Goal: Task Accomplishment & Management: Complete application form

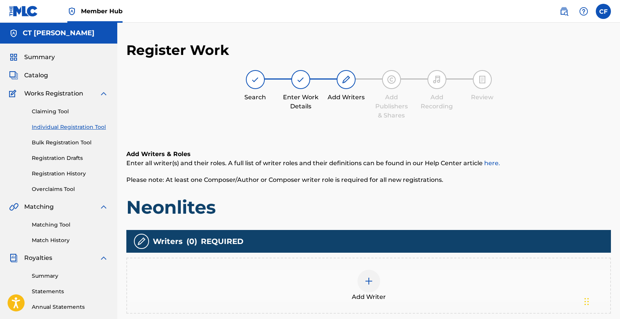
click at [217, 176] on span "Please note: At least one Composer/Author or Composer writer role is required f…" at bounding box center [284, 179] width 317 height 7
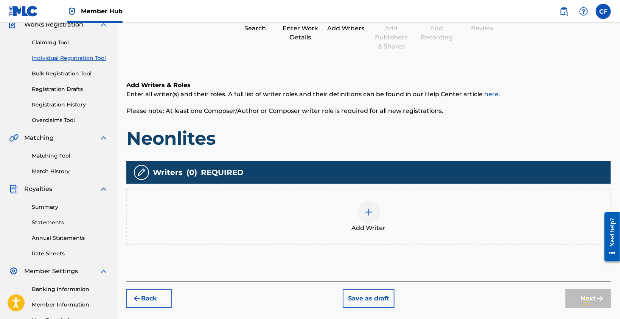
scroll to position [150, 0]
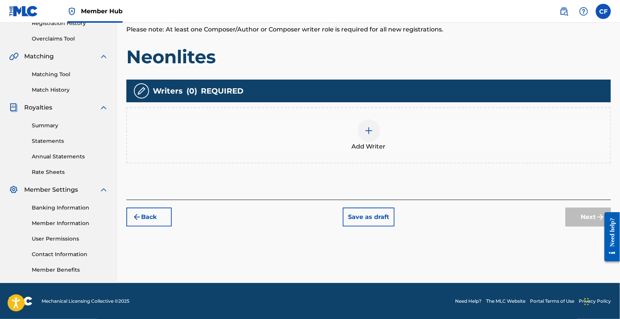
click at [376, 134] on div at bounding box center [369, 130] width 23 height 23
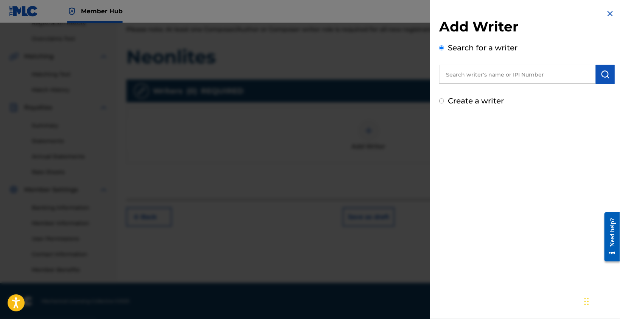
drag, startPoint x: 543, startPoint y: 64, endPoint x: 540, endPoint y: 68, distance: 4.8
click at [542, 65] on div "Search for a writer" at bounding box center [527, 63] width 176 height 42
click at [532, 71] on input "text" at bounding box center [517, 74] width 157 height 19
click at [536, 70] on input "text" at bounding box center [517, 74] width 157 height 19
click at [509, 66] on input "text" at bounding box center [517, 74] width 157 height 19
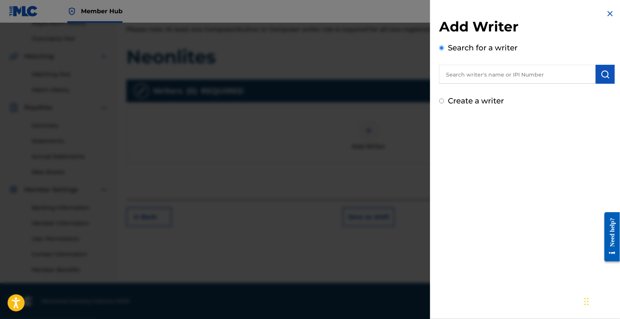
click at [512, 68] on input "text" at bounding box center [517, 74] width 157 height 19
click at [507, 72] on input "text" at bounding box center [517, 74] width 157 height 19
paste input "1302934676"
type input "1302934676"
click at [606, 76] on img "submit" at bounding box center [605, 74] width 9 height 9
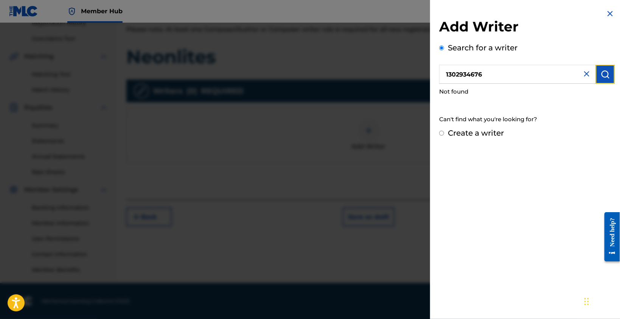
click at [602, 79] on button "submit" at bounding box center [605, 74] width 19 height 19
click at [601, 75] on img "submit" at bounding box center [605, 74] width 9 height 9
click at [446, 74] on input "1302934676" at bounding box center [517, 74] width 157 height 19
click at [604, 73] on img "submit" at bounding box center [605, 74] width 9 height 9
click at [459, 137] on label "Create a writer" at bounding box center [476, 132] width 56 height 9
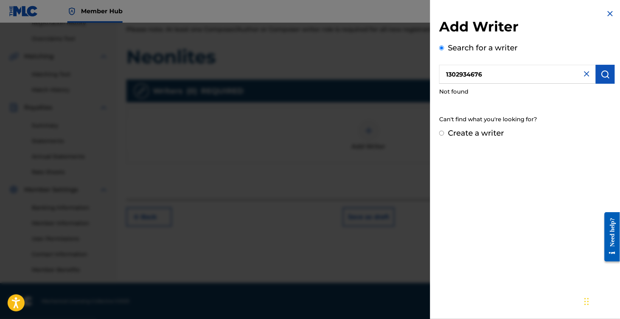
radio input "true"
click at [444, 135] on input "Create a writer" at bounding box center [441, 133] width 5 height 5
radio input "false"
radio input "true"
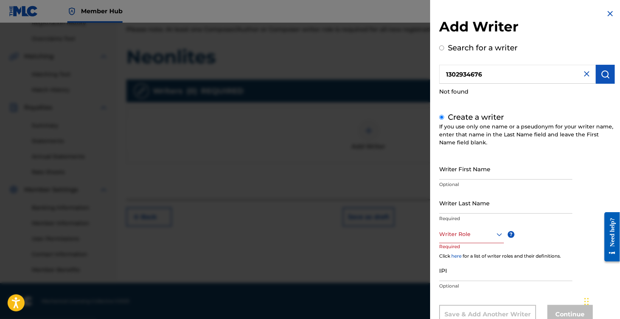
click at [466, 133] on div "If you use only one name or a pseudonym for your writer name, enter that name i…" at bounding box center [527, 135] width 176 height 24
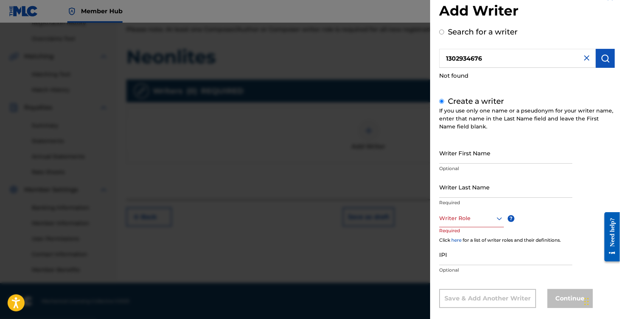
scroll to position [25, 0]
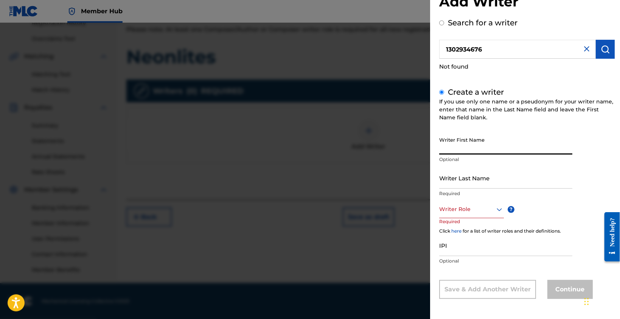
click at [474, 152] on input "Writer First Name" at bounding box center [505, 144] width 133 height 22
click at [473, 146] on input "Writer First Name" at bounding box center [505, 144] width 133 height 22
type input "c"
type input "Chanda"
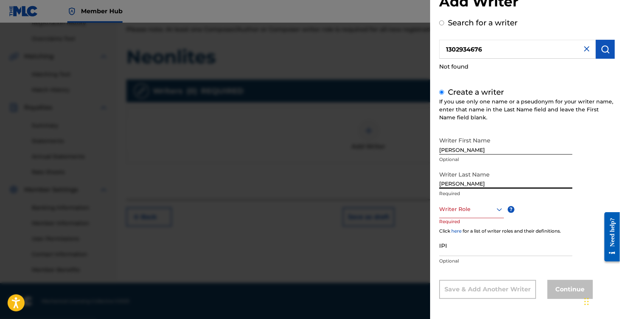
type input "[PERSON_NAME]"
click at [495, 134] on input "Chanda" at bounding box center [505, 144] width 133 height 22
click at [467, 209] on div at bounding box center [471, 208] width 65 height 9
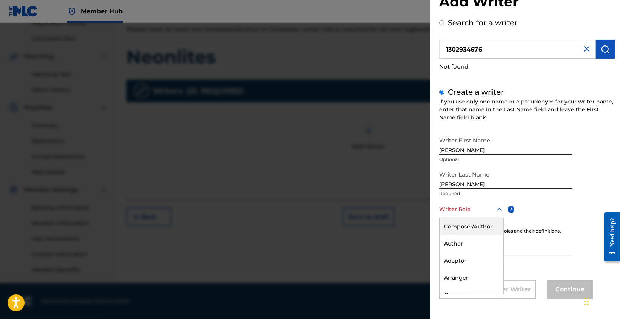
drag, startPoint x: 468, startPoint y: 225, endPoint x: 471, endPoint y: 221, distance: 5.4
click at [467, 225] on div "Composer/Author" at bounding box center [472, 226] width 64 height 17
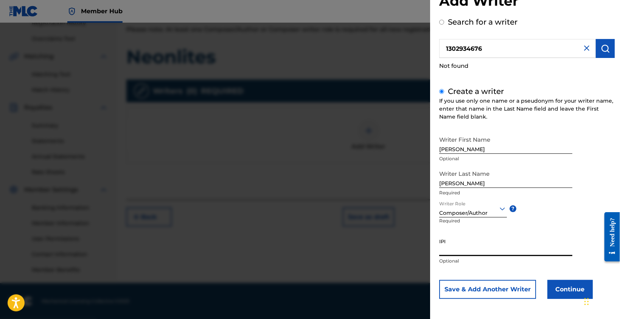
click at [465, 247] on input "IPI" at bounding box center [505, 245] width 133 height 22
paste input "1302934676"
type input "1302934676"
click at [578, 293] on button "Continue" at bounding box center [569, 289] width 45 height 19
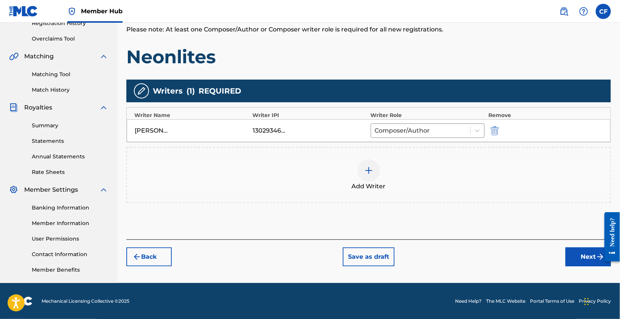
click at [288, 175] on div "Add Writer" at bounding box center [368, 175] width 483 height 32
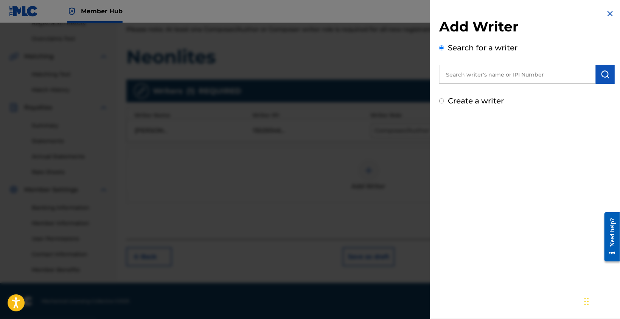
click at [606, 13] on img at bounding box center [610, 13] width 9 height 9
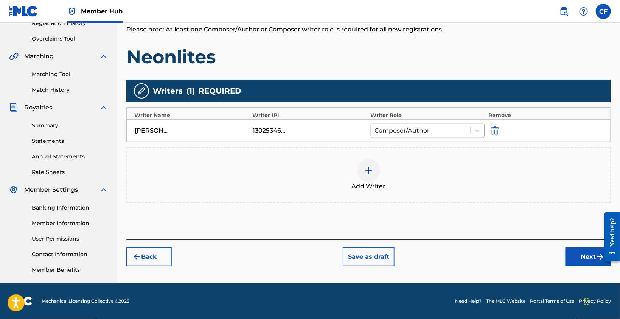
click at [449, 56] on h1 "Neonlites" at bounding box center [368, 56] width 485 height 23
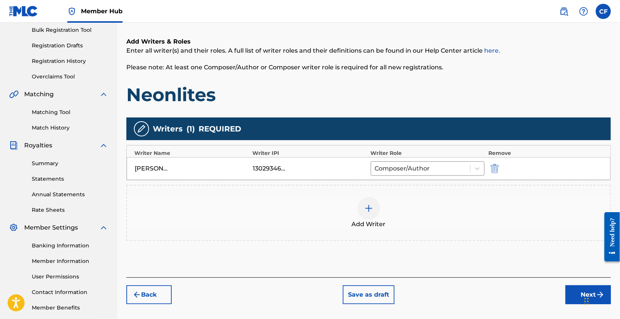
click at [328, 200] on div "Add Writer" at bounding box center [368, 213] width 483 height 32
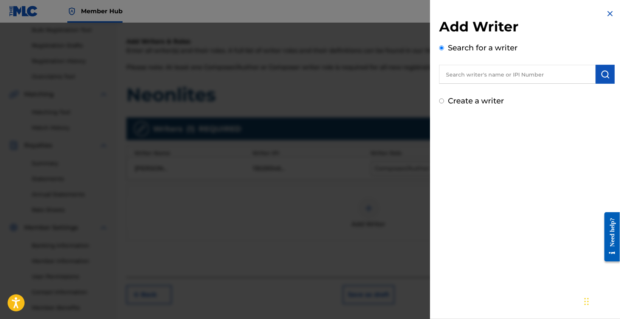
click at [607, 9] on img at bounding box center [610, 13] width 9 height 9
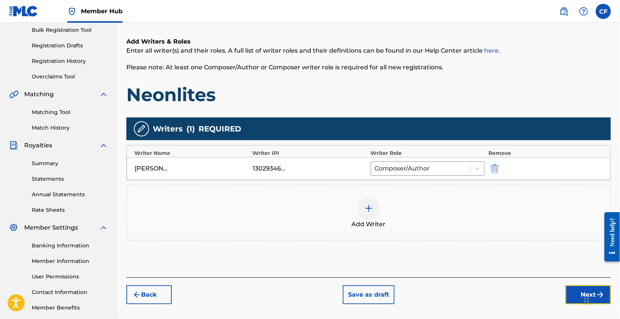
click at [571, 288] on button "Next" at bounding box center [588, 294] width 45 height 19
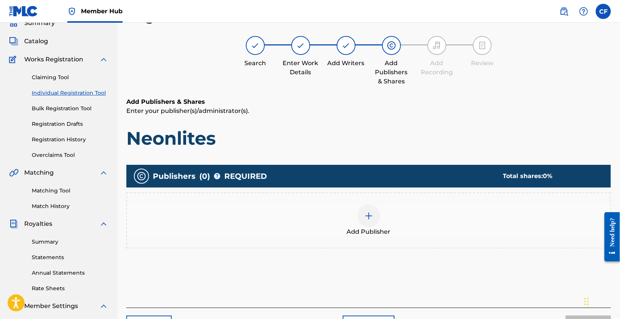
scroll to position [110, 0]
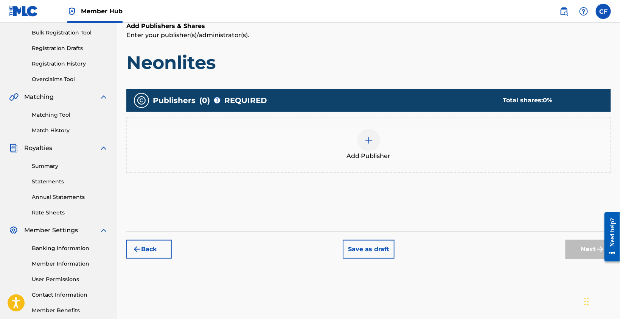
drag, startPoint x: 392, startPoint y: 54, endPoint x: 392, endPoint y: 50, distance: 4.5
click at [392, 54] on h1 "Neonlites" at bounding box center [368, 62] width 485 height 23
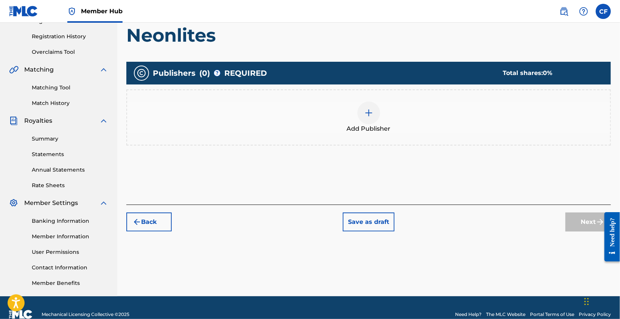
scroll to position [148, 0]
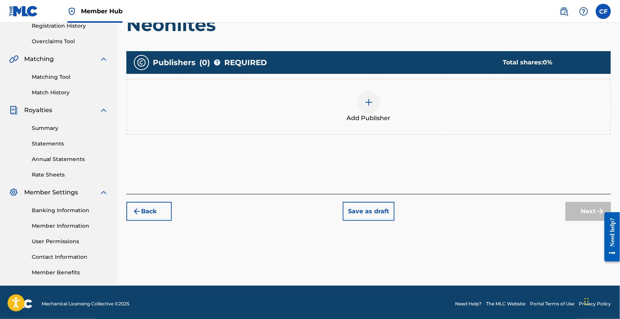
click at [379, 104] on div at bounding box center [369, 102] width 23 height 23
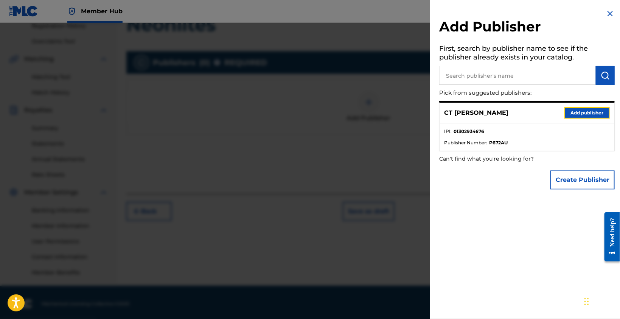
click at [576, 113] on button "Add publisher" at bounding box center [586, 112] width 45 height 11
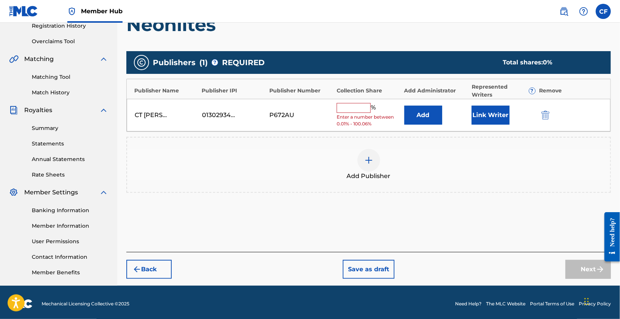
click at [360, 109] on input "text" at bounding box center [354, 108] width 34 height 10
type input "100"
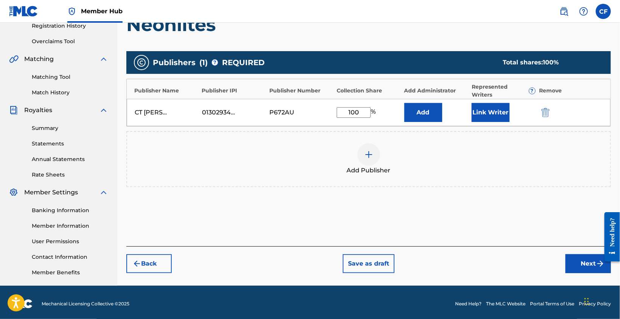
click at [506, 217] on div "Add Publishers & Shares Enter your publisher(s)/administrator(s). Neonlites Pub…" at bounding box center [368, 115] width 485 height 262
drag, startPoint x: 499, startPoint y: 205, endPoint x: 498, endPoint y: 174, distance: 31.4
click at [499, 205] on div "Publishers ( 1 ) ? REQUIRED Total shares: 100 % Publisher Name Publisher IPI Pu…" at bounding box center [368, 129] width 485 height 165
click at [494, 113] on button "Link Writer" at bounding box center [491, 112] width 38 height 19
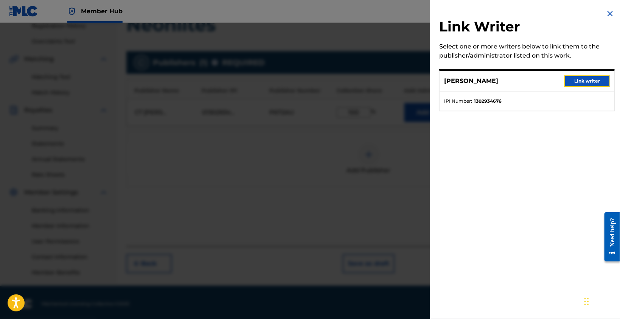
click at [592, 75] on button "Link writer" at bounding box center [586, 80] width 45 height 11
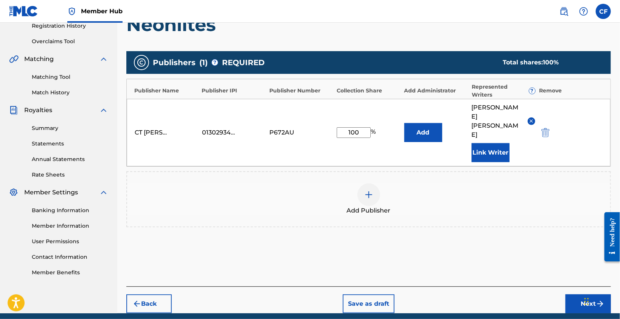
click at [500, 229] on div "Publishers ( 1 ) ? REQUIRED Total shares: 100 % Publisher Name Publisher IPI Pu…" at bounding box center [368, 149] width 485 height 205
click at [580, 294] on button "Next" at bounding box center [588, 303] width 45 height 19
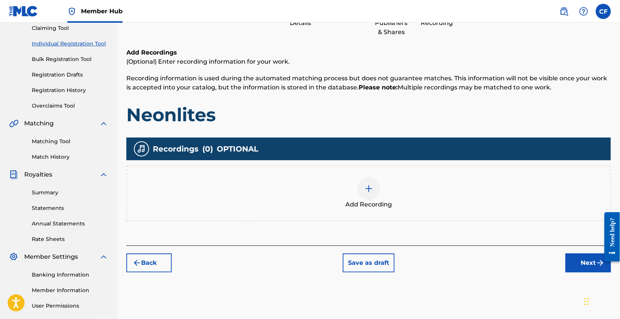
scroll to position [150, 0]
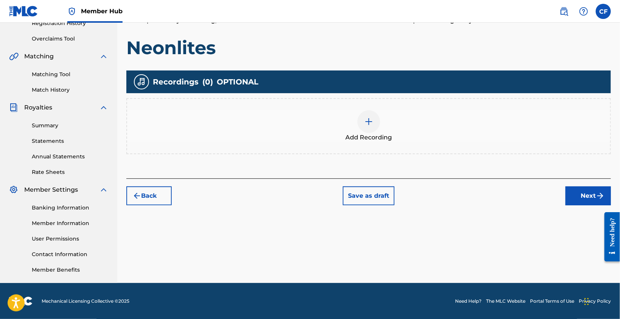
click at [369, 124] on img at bounding box center [368, 121] width 9 height 9
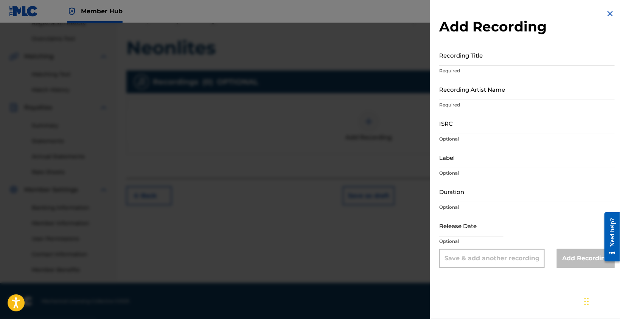
click at [507, 59] on input "Recording Title" at bounding box center [527, 55] width 176 height 22
type input "Neonlites"
click at [487, 96] on input "Recording Artist Name" at bounding box center [527, 89] width 176 height 22
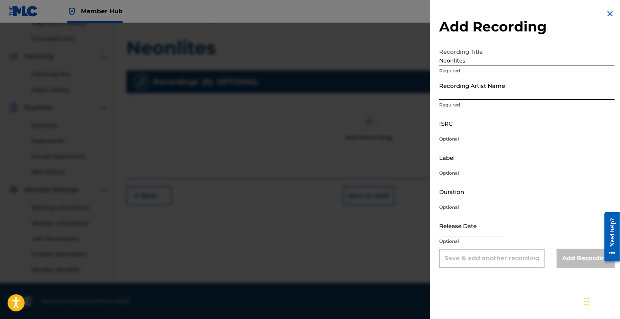
type input "cfreezy"
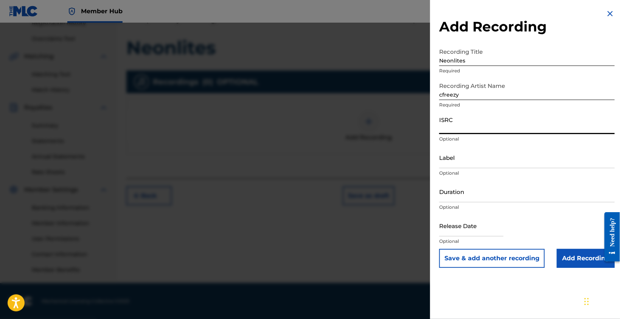
click at [475, 124] on input "ISRC" at bounding box center [527, 123] width 176 height 22
click at [482, 128] on input "ISRC" at bounding box center [527, 123] width 176 height 22
click at [477, 124] on input "ISRC" at bounding box center [527, 123] width 176 height 22
paste input "QT3EX2528498"
type input "QT3EX2528498"
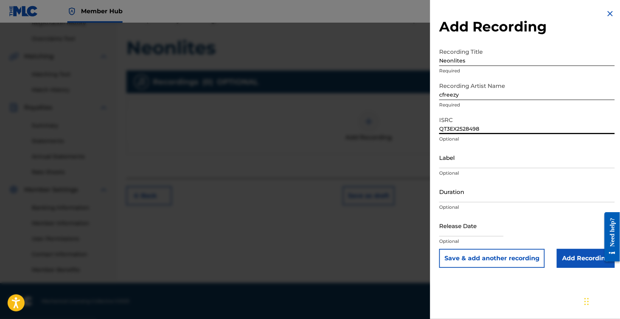
click at [489, 161] on input "Label" at bounding box center [527, 157] width 176 height 22
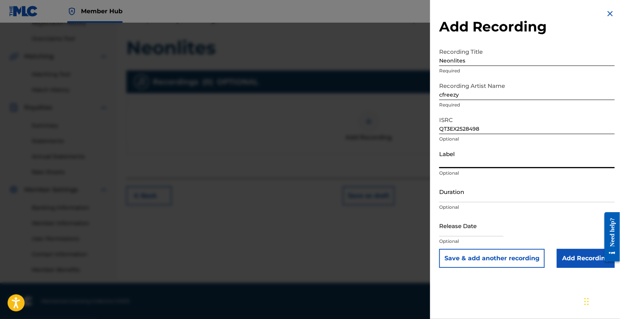
click at [485, 161] on input "Label" at bounding box center [527, 157] width 176 height 22
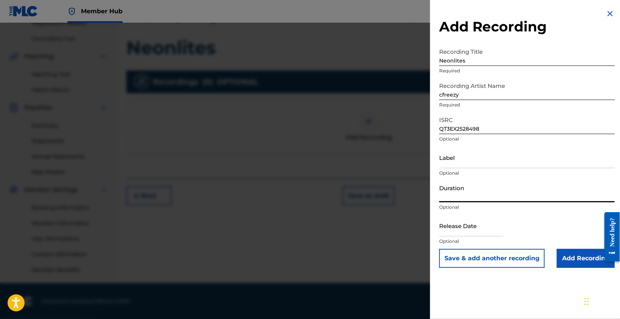
click at [480, 193] on input "Duration" at bounding box center [527, 191] width 176 height 22
click at [522, 280] on div "Add Recording Recording Title Neonlites Required Recording Artist Name cfreezy …" at bounding box center [527, 159] width 194 height 319
click at [460, 199] on input "Duration" at bounding box center [527, 191] width 176 height 22
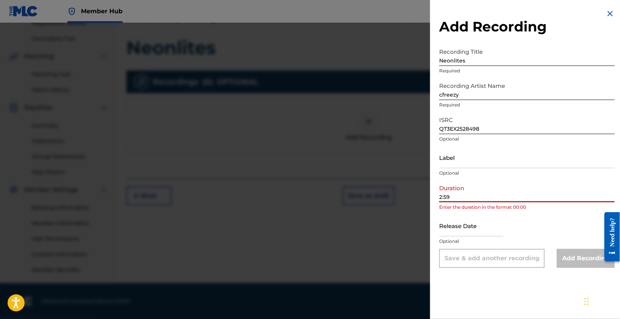
type input "2:59"
click at [461, 236] on div at bounding box center [471, 226] width 64 height 23
click at [463, 232] on input "text" at bounding box center [471, 226] width 64 height 22
select select "8"
select select "2025"
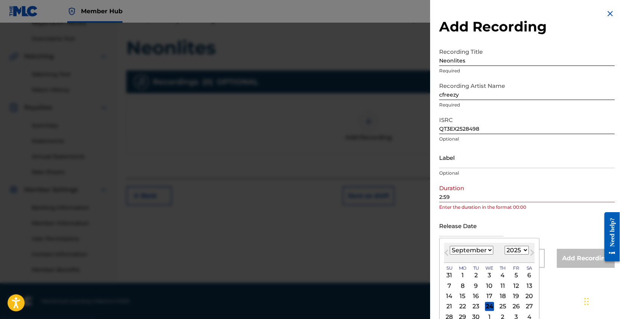
click at [510, 294] on div "14 15 16 17 18 19 20" at bounding box center [489, 296] width 90 height 10
click at [502, 294] on div "18" at bounding box center [502, 295] width 9 height 9
type input "September 18 2025"
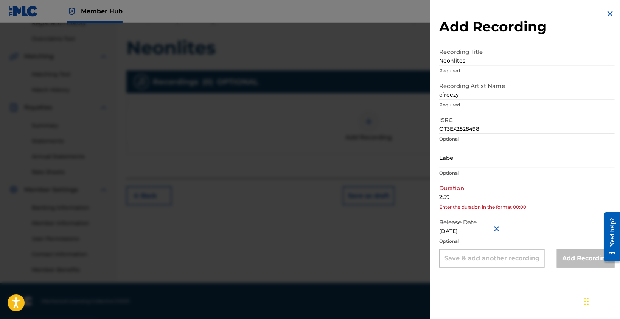
click at [491, 276] on div "Add Recording Recording Title Neonlites Required Recording Artist Name cfreezy …" at bounding box center [527, 138] width 194 height 277
click at [531, 196] on input "2:59" at bounding box center [527, 191] width 176 height 22
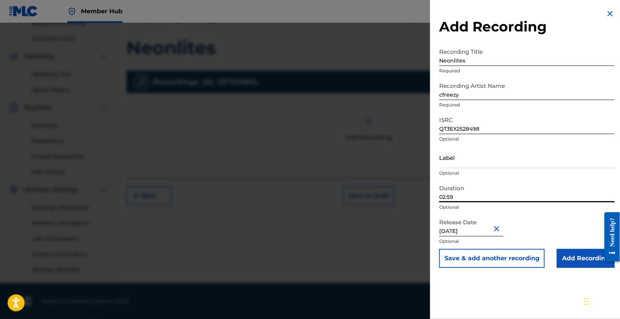
type input "02:59"
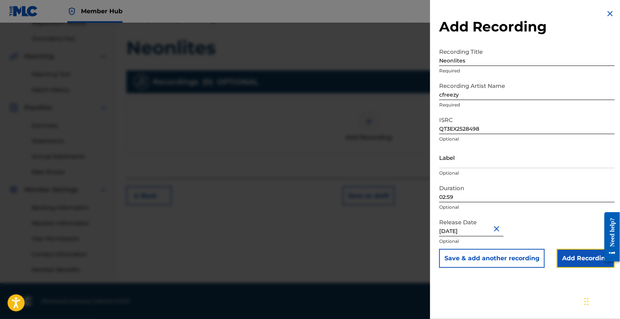
click at [560, 257] on input "Add Recording" at bounding box center [586, 258] width 58 height 19
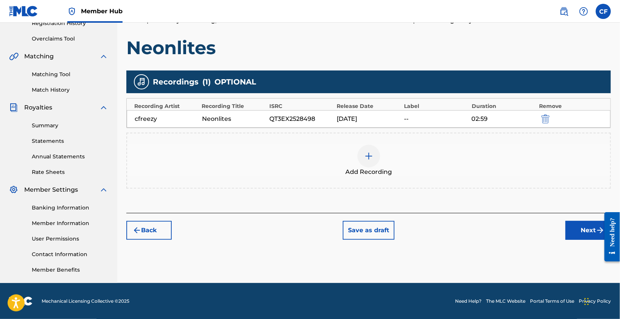
click at [446, 238] on div "Back Save as draft Next" at bounding box center [368, 226] width 485 height 27
click at [288, 163] on div "Add Recording" at bounding box center [368, 161] width 483 height 32
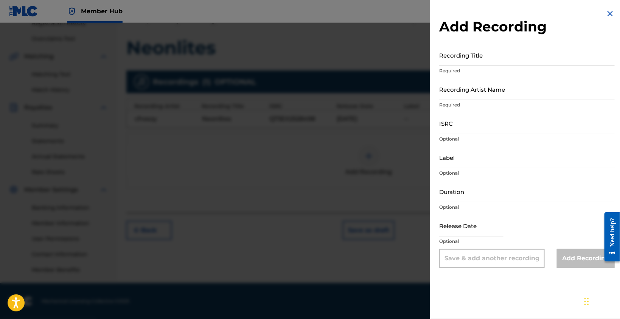
click at [606, 14] on img at bounding box center [610, 13] width 9 height 9
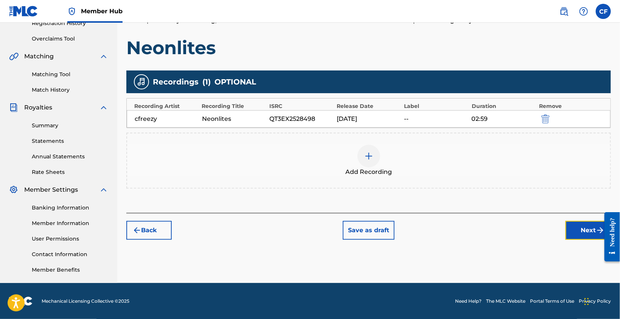
click at [574, 227] on button "Next" at bounding box center [588, 230] width 45 height 19
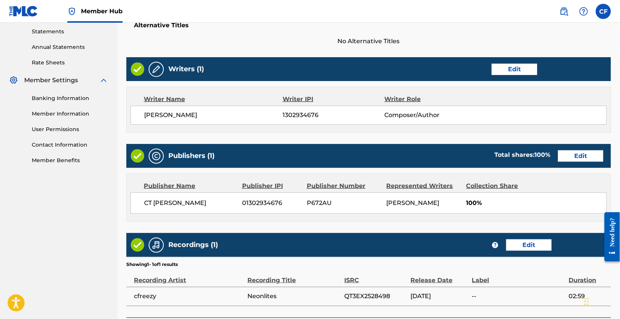
scroll to position [261, 0]
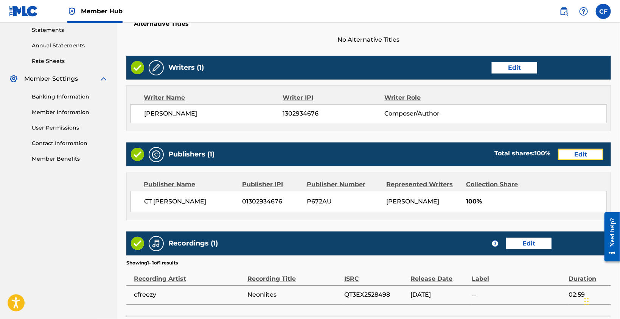
click at [577, 155] on button "Edit" at bounding box center [580, 154] width 45 height 11
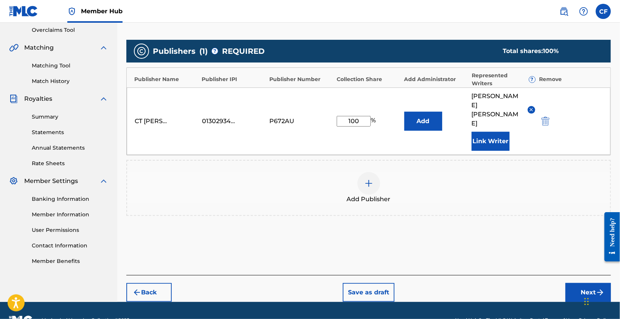
click at [144, 117] on div "CT [PERSON_NAME]" at bounding box center [152, 121] width 34 height 9
click at [84, 212] on link "Member Information" at bounding box center [70, 214] width 76 height 8
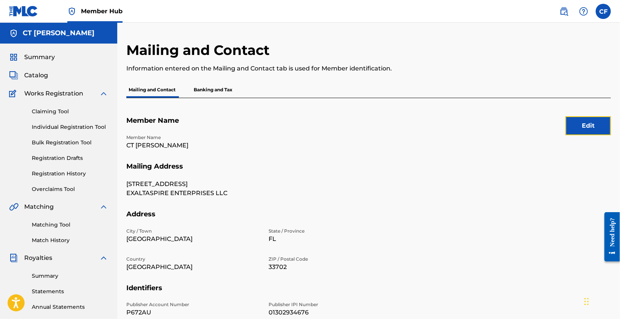
click at [587, 127] on button "Edit" at bounding box center [588, 125] width 45 height 19
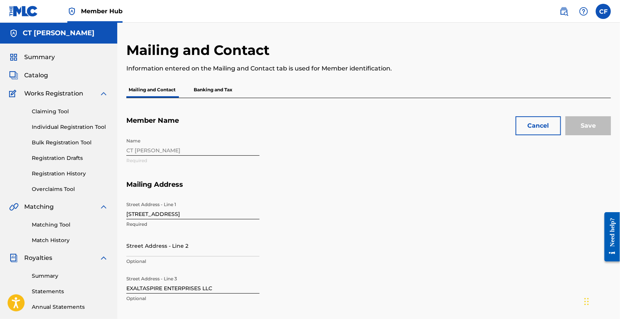
click at [209, 143] on div "Name CT Frimpong Required" at bounding box center [263, 157] width 275 height 46
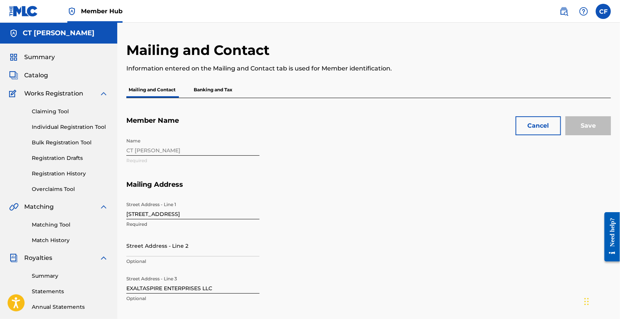
click at [209, 143] on div "Name CT Frimpong Required" at bounding box center [263, 157] width 275 height 46
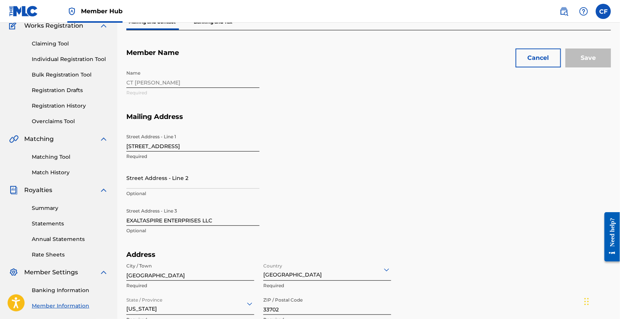
scroll to position [189, 0]
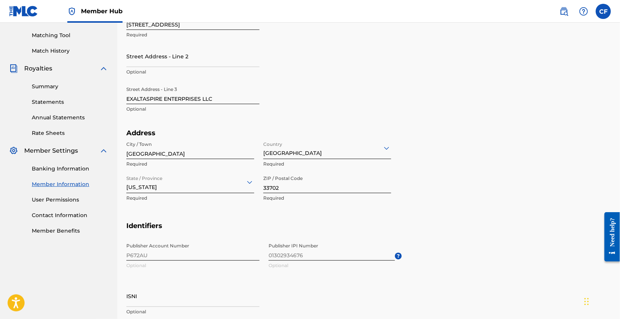
click at [166, 90] on input "EXALTASPIRE ENTERPRISES LLC" at bounding box center [192, 93] width 133 height 22
click at [170, 98] on input "EXALTASPIRE ENTERPRISES LLC" at bounding box center [192, 93] width 133 height 22
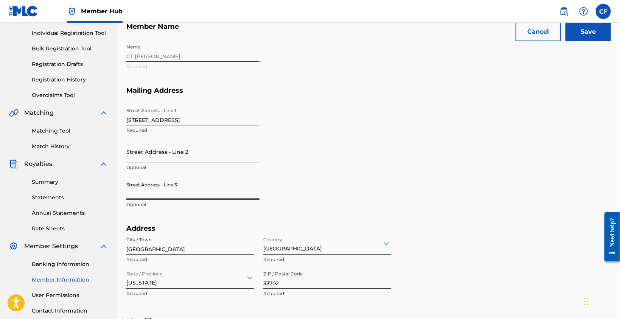
scroll to position [76, 0]
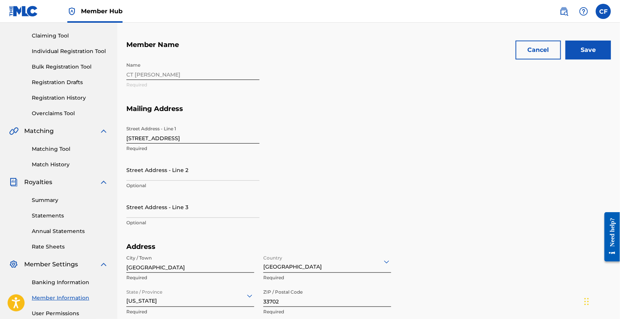
click at [170, 66] on div "Name CT Frimpong Required" at bounding box center [263, 81] width 275 height 46
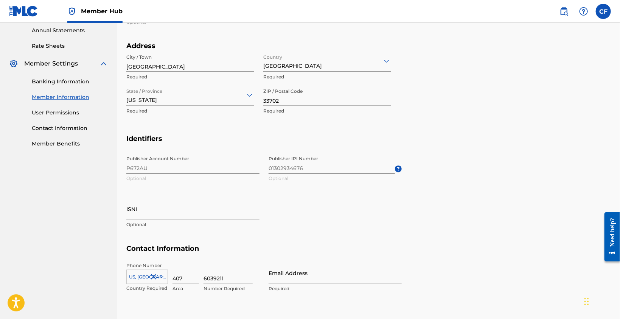
scroll to position [319, 0]
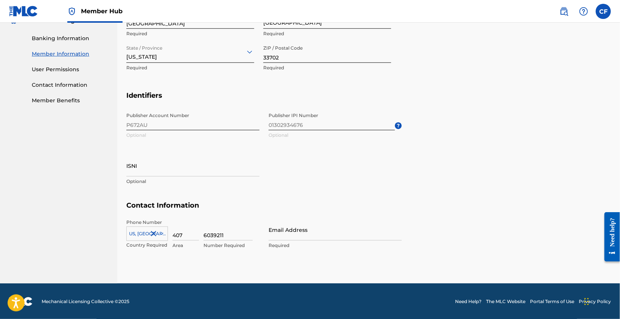
click at [146, 130] on div "Publisher Account Number P672AU Optional Publisher IPI Number 01302934676 Optio…" at bounding box center [263, 155] width 275 height 92
click at [131, 129] on div "Publisher Account Number P672AU Optional Publisher IPI Number 01302934676 Optio…" at bounding box center [263, 155] width 275 height 92
click at [132, 127] on div "Publisher Account Number P672AU Optional Publisher IPI Number 01302934676 Optio…" at bounding box center [263, 155] width 275 height 92
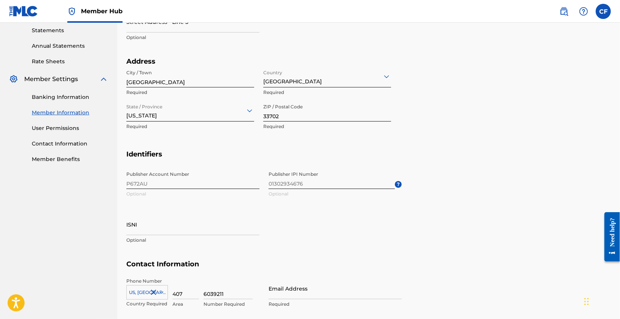
scroll to position [244, 0]
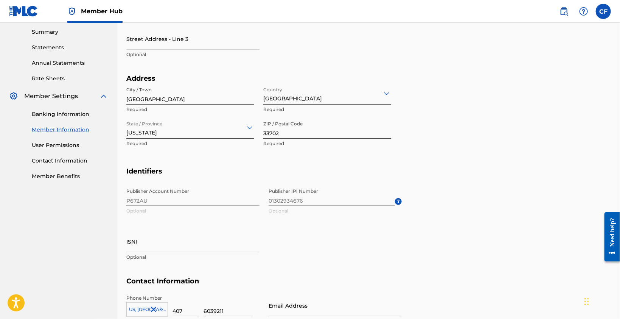
click at [81, 249] on nav "CT Frimpong Summary Catalog Works Registration Claiming Tool Individual Registr…" at bounding box center [58, 69] width 117 height 580
click at [74, 158] on link "Contact Information" at bounding box center [70, 161] width 76 height 8
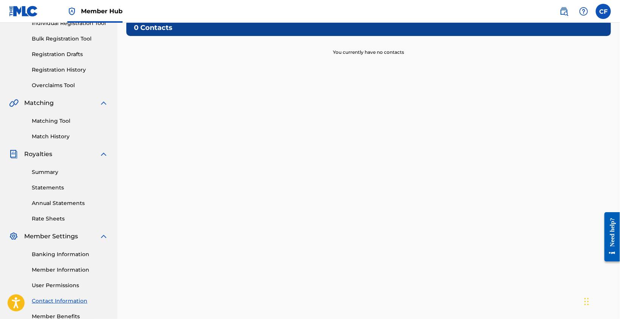
scroll to position [37, 0]
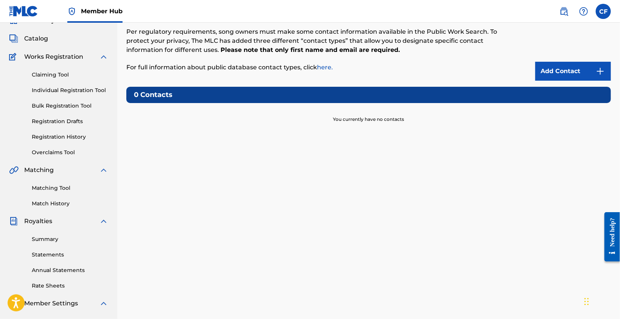
click at [229, 131] on div "Contacts Per regulatory requirements, song owners must make some contact inform…" at bounding box center [368, 200] width 485 height 391
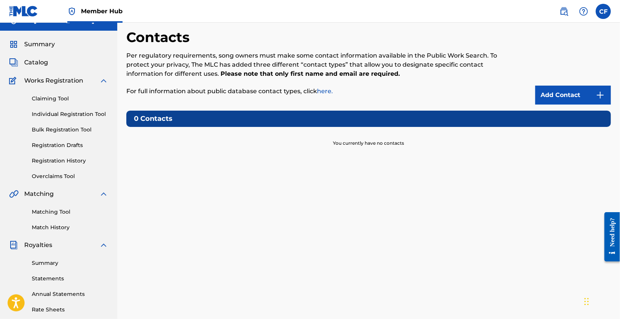
scroll to position [0, 0]
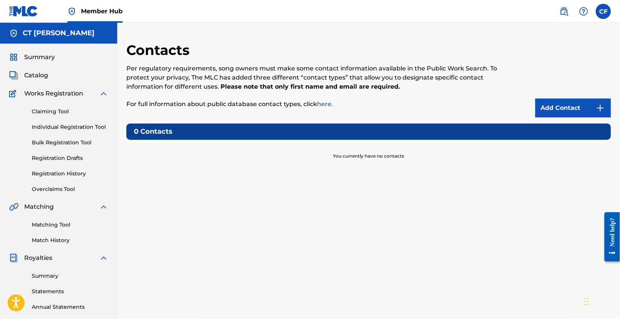
click at [172, 151] on section "You currently have no contacts" at bounding box center [368, 150] width 485 height 20
click at [170, 150] on section "You currently have no contacts" at bounding box center [368, 150] width 485 height 20
click at [206, 179] on div "Contacts Per regulatory requirements, song owners must make some contact inform…" at bounding box center [368, 237] width 485 height 391
click at [199, 218] on div "Contacts Per regulatory requirements, song owners must make some contact inform…" at bounding box center [368, 237] width 485 height 391
click at [228, 240] on div "Contacts Per regulatory requirements, song owners must make some contact inform…" at bounding box center [368, 237] width 485 height 391
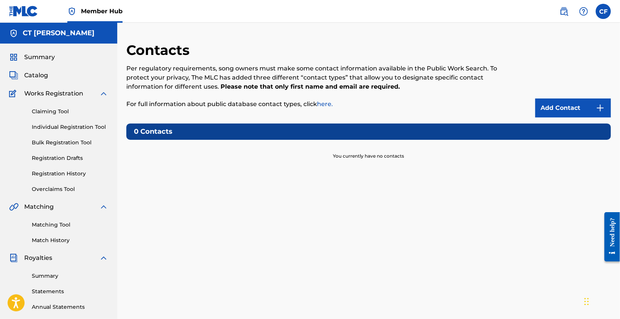
click at [241, 230] on div "Contacts Per regulatory requirements, song owners must make some contact inform…" at bounding box center [368, 237] width 485 height 391
click at [37, 241] on link "Match History" at bounding box center [70, 240] width 76 height 8
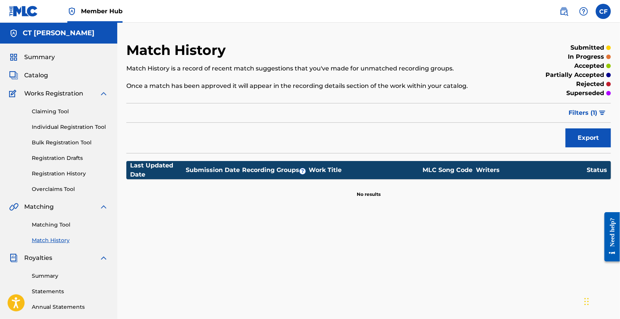
click at [42, 227] on link "Matching Tool" at bounding box center [70, 225] width 76 height 8
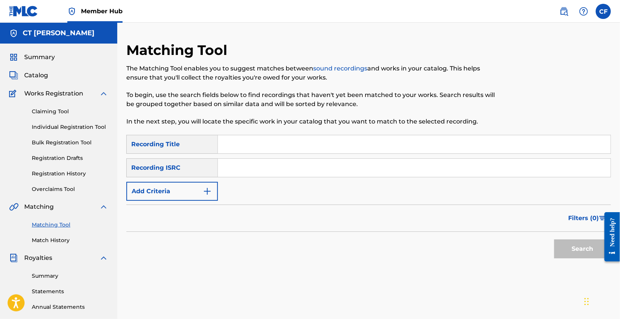
click at [223, 210] on div "Filters ( 0 )" at bounding box center [368, 217] width 485 height 27
click at [449, 22] on nav "Member Hub CF CF CT Frimpong exaltaspireenterprises@gmail.com Notification Pref…" at bounding box center [310, 11] width 620 height 23
click at [48, 190] on link "Overclaims Tool" at bounding box center [70, 189] width 76 height 8
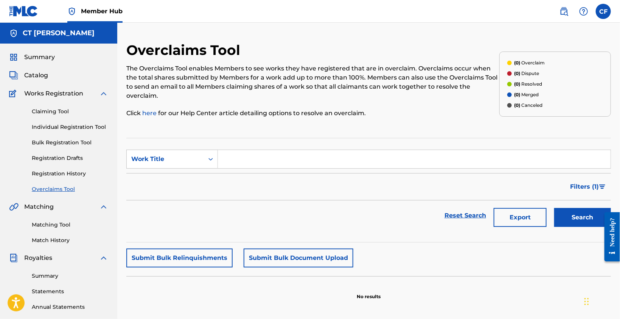
click at [289, 101] on div "The Overclaims Tool enables Members to see works they have registered that are …" at bounding box center [312, 91] width 373 height 54
click at [58, 175] on link "Registration History" at bounding box center [70, 173] width 76 height 8
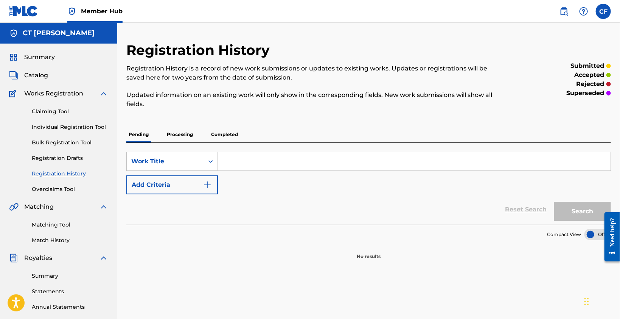
click at [233, 188] on div "SearchWithCriteria20821c0b-e7ee-4a75-bb9e-13c72f5edc2c Work Title Add Criteria" at bounding box center [368, 173] width 485 height 42
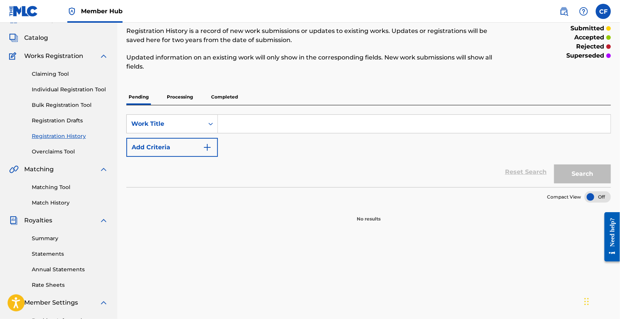
scroll to position [38, 0]
click at [221, 93] on p "Completed" at bounding box center [224, 97] width 31 height 16
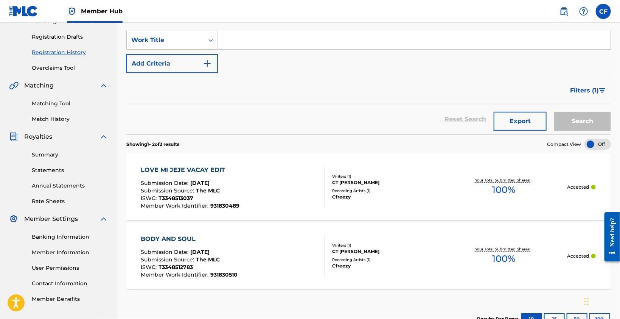
scroll to position [38, 0]
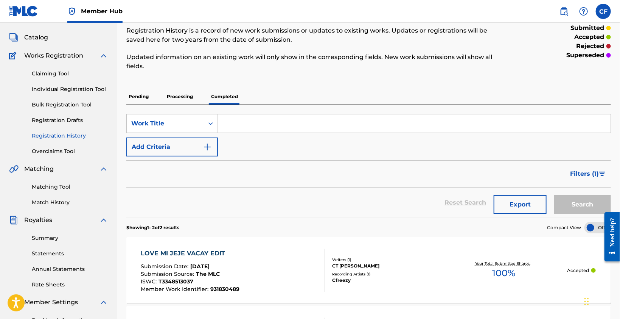
click at [52, 76] on link "Claiming Tool" at bounding box center [70, 74] width 76 height 8
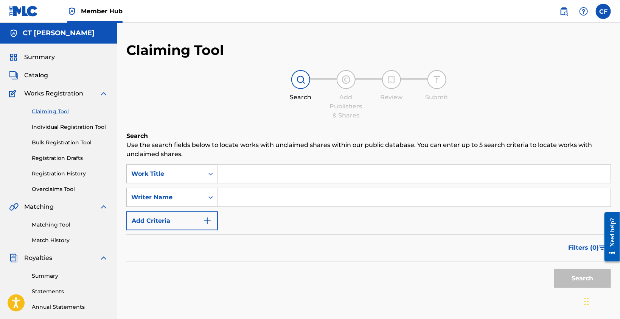
click at [62, 124] on link "Individual Registration Tool" at bounding box center [70, 127] width 76 height 8
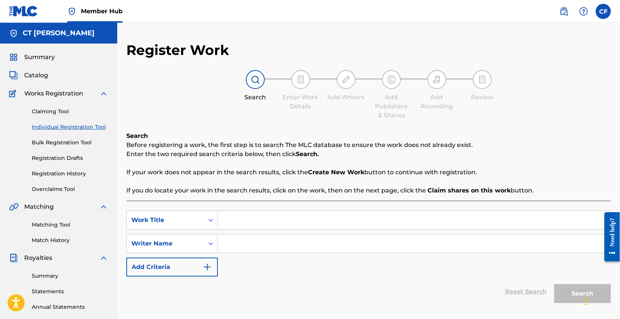
click at [61, 138] on link "Bulk Registration Tool" at bounding box center [70, 142] width 76 height 8
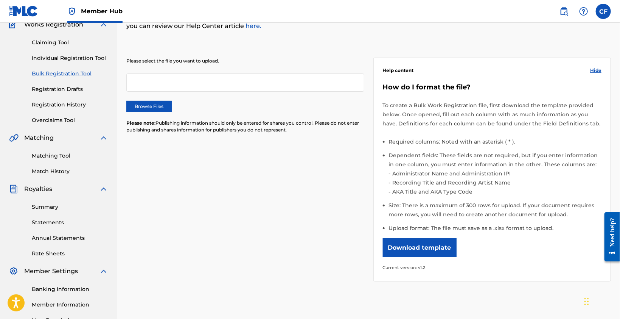
scroll to position [76, 0]
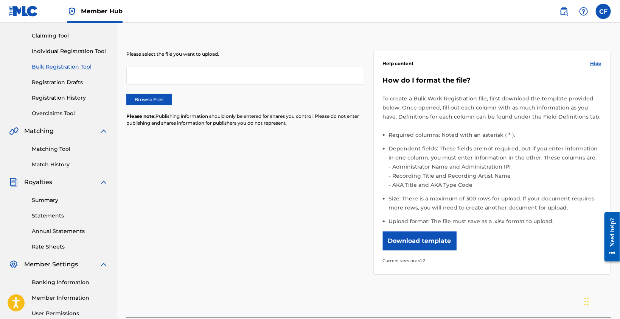
click at [43, 84] on link "Registration Drafts" at bounding box center [70, 82] width 76 height 8
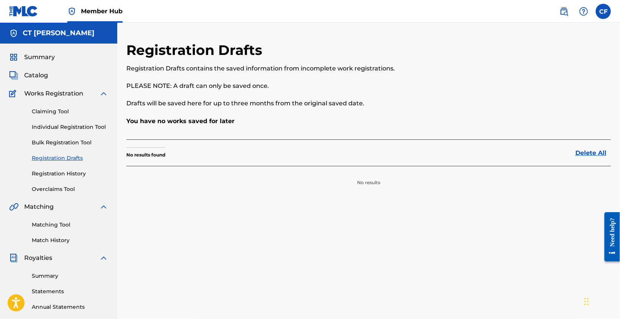
click at [62, 171] on link "Registration History" at bounding box center [70, 173] width 76 height 8
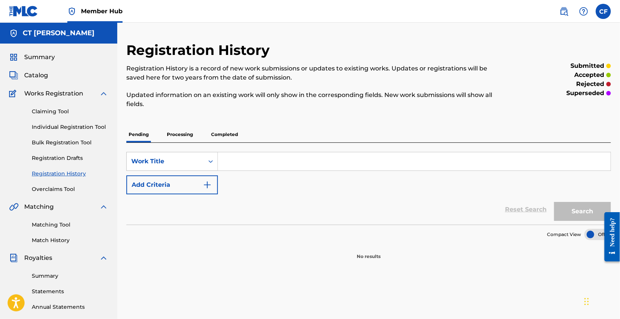
click at [41, 89] on span "Works Registration" at bounding box center [53, 93] width 59 height 9
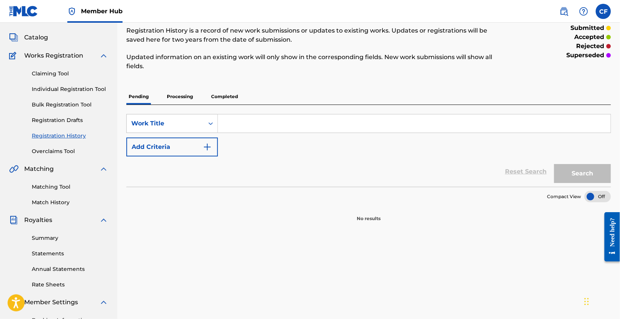
click at [53, 151] on link "Overclaims Tool" at bounding box center [70, 151] width 76 height 8
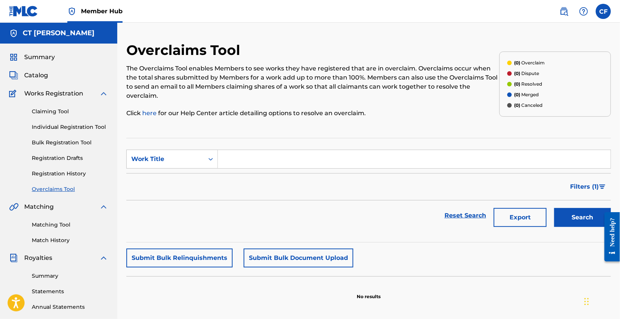
click at [58, 118] on div "Claiming Tool Individual Registration Tool Bulk Registration Tool Registration …" at bounding box center [58, 145] width 99 height 95
click at [58, 115] on div "Claiming Tool Individual Registration Tool Bulk Registration Tool Registration …" at bounding box center [58, 145] width 99 height 95
click at [59, 112] on link "Claiming Tool" at bounding box center [70, 111] width 76 height 8
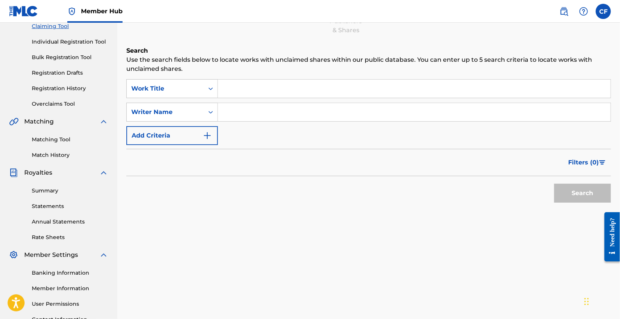
scroll to position [75, 0]
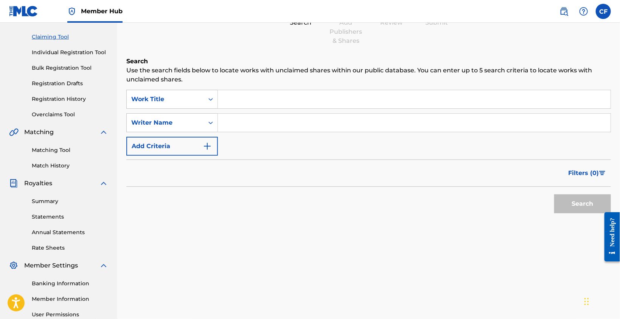
click at [295, 99] on input "Search Form" at bounding box center [414, 99] width 393 height 18
click at [357, 239] on div "Search Use the search fields below to locate works with unclaimed shares within…" at bounding box center [368, 156] width 485 height 198
click at [342, 187] on div "Search" at bounding box center [368, 202] width 485 height 30
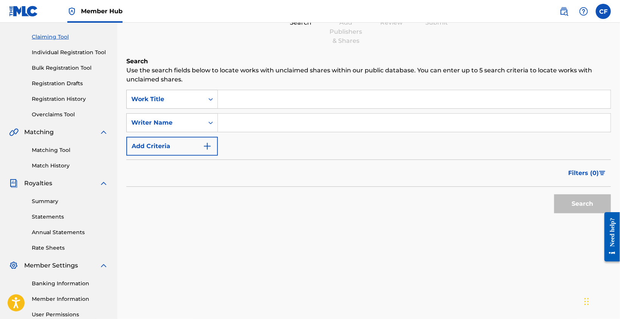
click at [341, 187] on div "Search" at bounding box center [368, 202] width 485 height 30
click at [299, 103] on input "Search Form" at bounding box center [414, 99] width 393 height 18
type input "b"
click at [252, 106] on input "Search Form" at bounding box center [414, 99] width 393 height 18
paste input "Vacay Bae (Lagos Remix)"
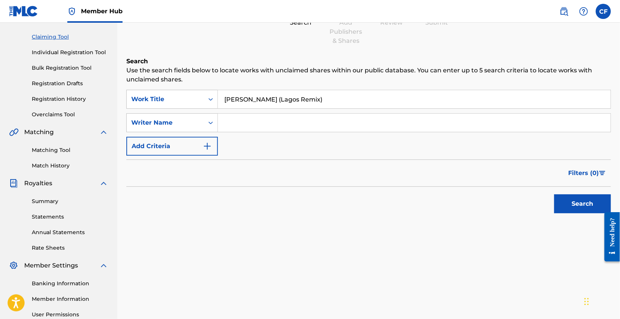
drag, startPoint x: 308, startPoint y: 99, endPoint x: 260, endPoint y: 99, distance: 48.1
click at [260, 99] on input "Vacay Bae (Lagos Remix)" at bounding box center [414, 99] width 393 height 18
type input "Vacay Bae"
click at [338, 121] on input "Search Form" at bounding box center [414, 123] width 393 height 18
click at [240, 121] on input "Search Form" at bounding box center [414, 123] width 393 height 18
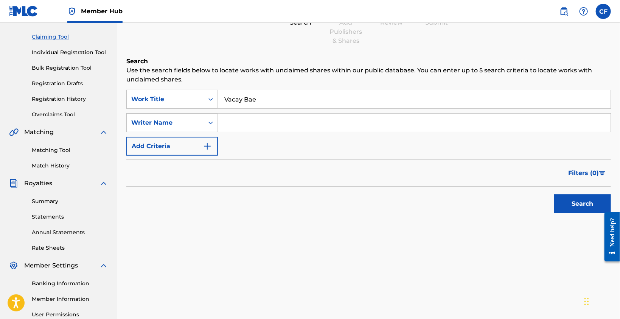
click at [246, 122] on input "Search Form" at bounding box center [414, 123] width 393 height 18
click at [251, 226] on div "Search Use the search fields below to locate works with unclaimed shares within…" at bounding box center [368, 156] width 485 height 198
click at [263, 131] on input "Search Form" at bounding box center [414, 123] width 393 height 18
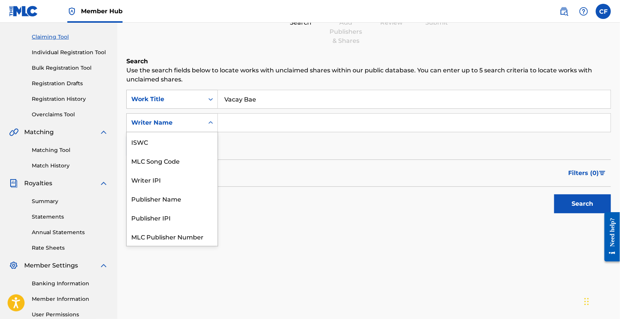
click at [168, 126] on div "Writer Name" at bounding box center [165, 122] width 68 height 9
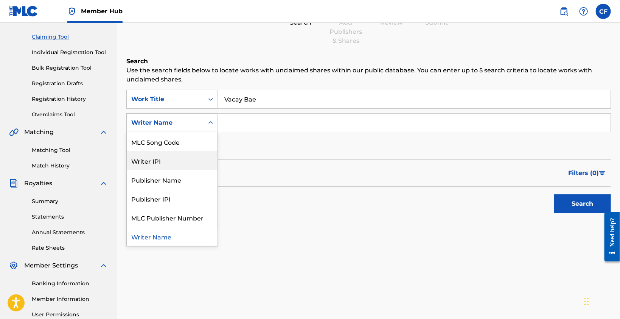
click at [173, 161] on div "Writer IPI" at bounding box center [172, 160] width 91 height 19
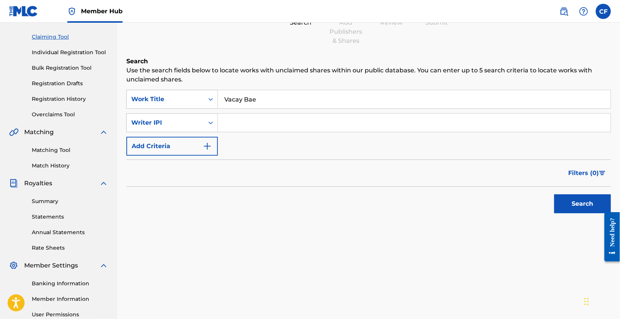
click at [246, 126] on input "Search Form" at bounding box center [414, 123] width 393 height 18
click at [242, 120] on input "Search Form" at bounding box center [414, 123] width 393 height 18
paste input "1302934676"
type input "1302934676"
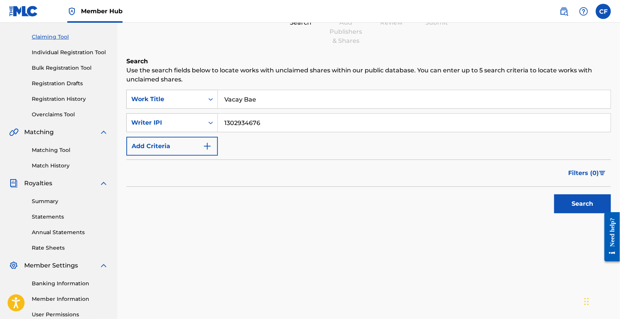
click at [350, 198] on div "Search" at bounding box center [368, 202] width 485 height 30
click at [585, 206] on button "Search" at bounding box center [582, 203] width 57 height 19
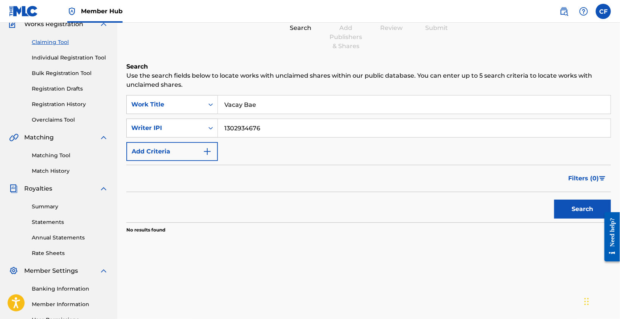
scroll to position [37, 0]
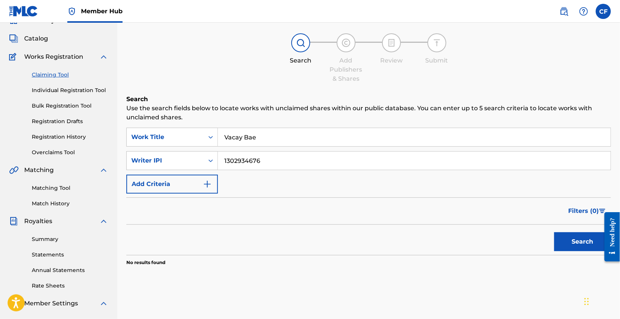
click at [287, 159] on input "1302934676" at bounding box center [414, 160] width 393 height 18
click at [280, 194] on form "SearchWithCriteriab20d4887-908c-40ba-9f80-4dc2545e417a Work Title Vacay Bae Sea…" at bounding box center [368, 191] width 485 height 127
click at [587, 243] on button "Search" at bounding box center [582, 241] width 57 height 19
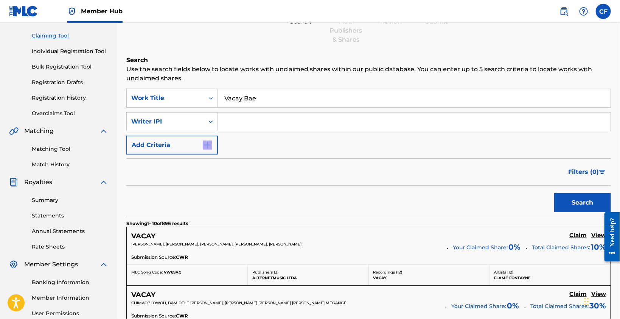
scroll to position [0, 0]
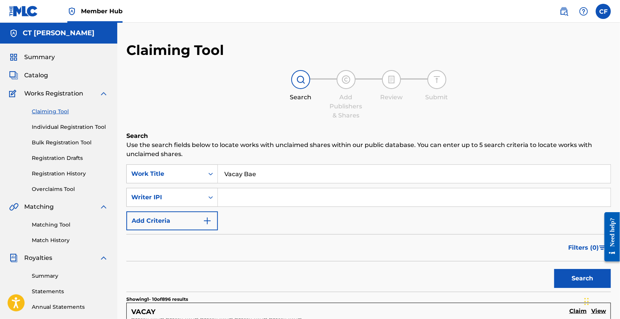
click at [294, 176] on input "Vacay Bae" at bounding box center [414, 174] width 393 height 18
type input "neonlites"
click at [557, 278] on button "Search" at bounding box center [582, 278] width 57 height 19
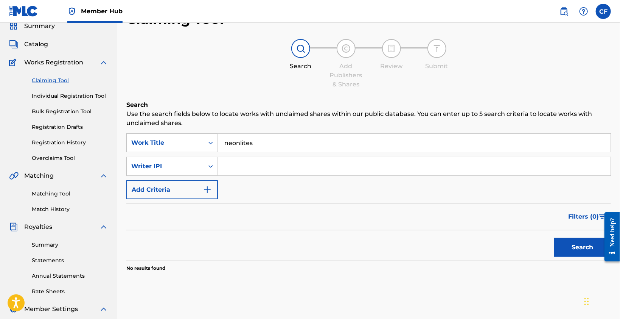
scroll to position [76, 0]
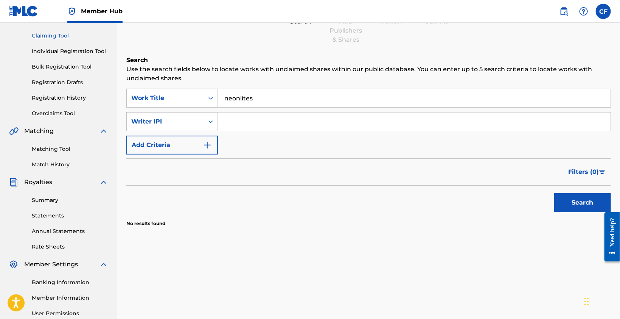
click at [57, 93] on div "Claiming Tool Individual Registration Tool Bulk Registration Tool Registration …" at bounding box center [58, 69] width 99 height 95
click at [56, 100] on link "Registration History" at bounding box center [70, 98] width 76 height 8
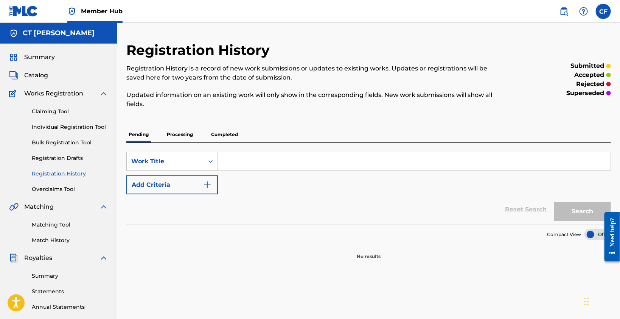
click at [185, 137] on p "Processing" at bounding box center [180, 134] width 31 height 16
click at [217, 130] on p "Completed" at bounding box center [224, 134] width 31 height 16
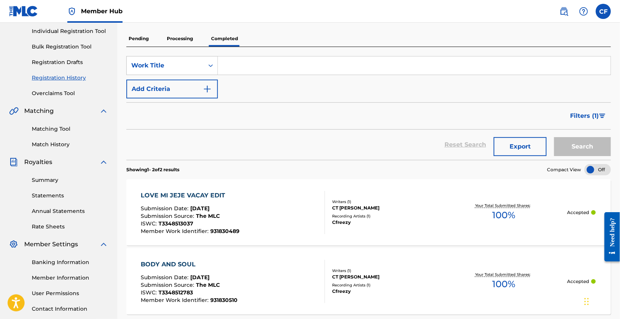
scroll to position [174, 0]
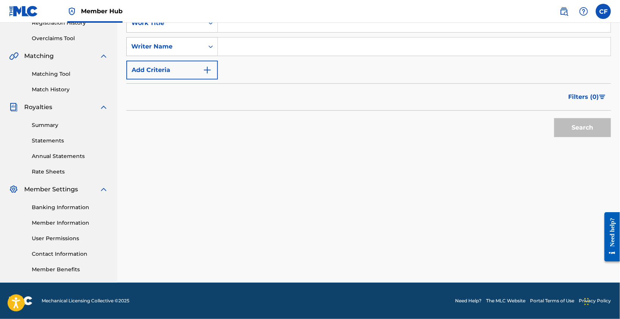
scroll to position [76, 0]
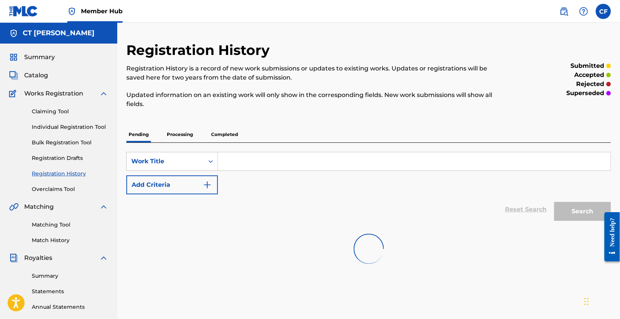
scroll to position [38, 0]
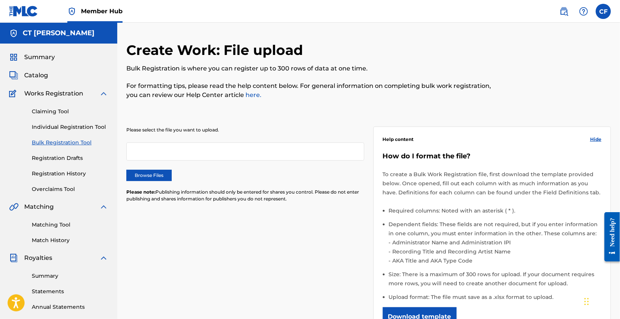
scroll to position [76, 0]
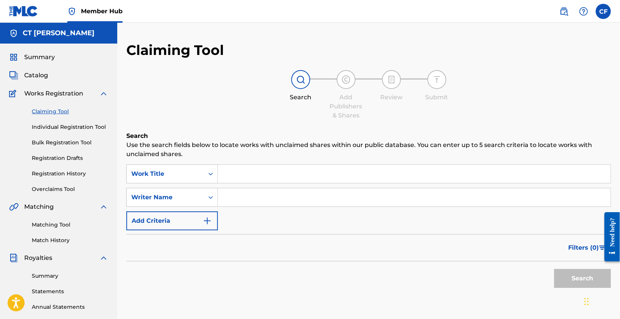
scroll to position [38, 0]
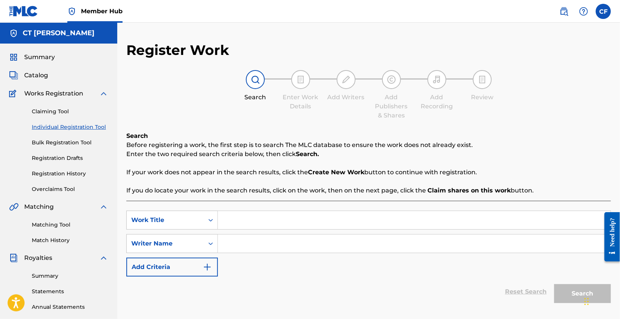
scroll to position [150, 0]
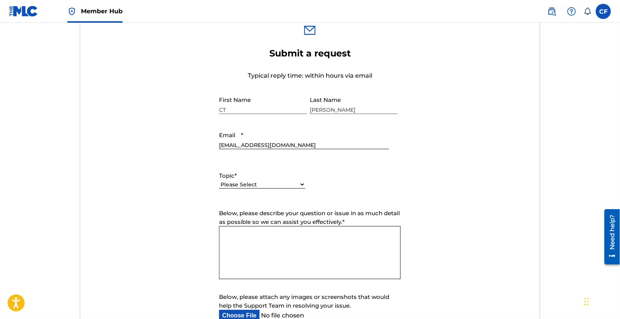
scroll to position [265, 0]
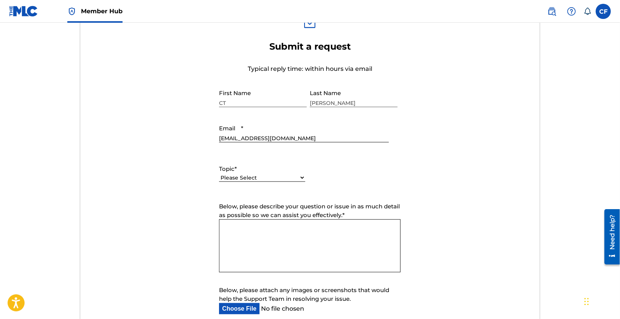
click at [268, 179] on select "Please Select I need help with my account I need help with managing my catalog …" at bounding box center [262, 178] width 86 height 8
select select "I need help with my account"
click at [219, 174] on select "Please Select I need help with my account I need help with managing my catalog …" at bounding box center [262, 178] width 86 height 8
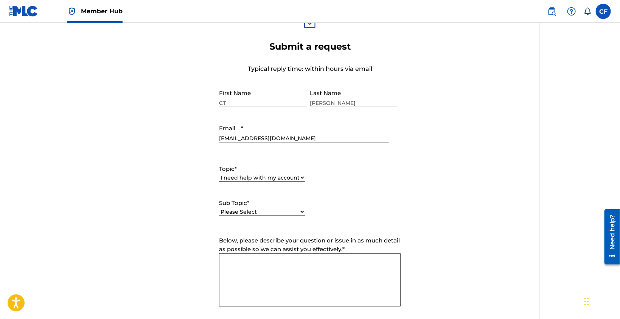
drag, startPoint x: 285, startPoint y: 263, endPoint x: 290, endPoint y: 261, distance: 5.4
click at [286, 263] on textarea "Below, please describe your question or issue in as much detail as possible so …" at bounding box center [310, 279] width 182 height 53
click at [268, 208] on select "Please Select I need help with my user account I can't log in to my user accoun…" at bounding box center [262, 212] width 86 height 8
select select "I need help with my Member account"
click at [219, 208] on select "Please Select I need help with my user account I can't log in to my user accoun…" at bounding box center [262, 212] width 86 height 8
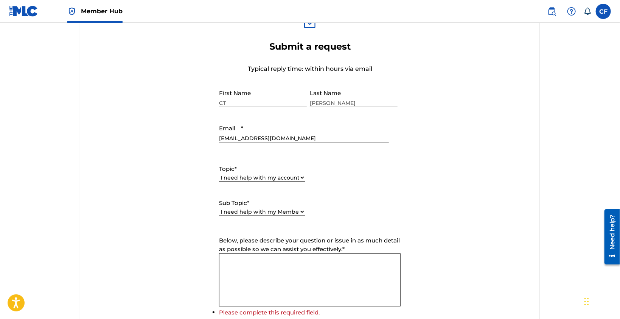
drag, startPoint x: 295, startPoint y: 270, endPoint x: 362, endPoint y: 253, distance: 69.7
click at [295, 270] on textarea "Below, please describe your question or issue in as much detail as possible so …" at bounding box center [310, 279] width 182 height 53
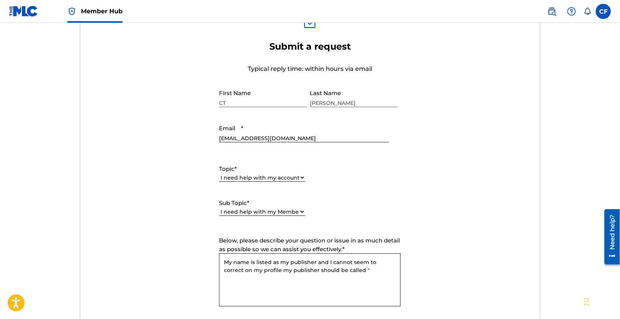
paste textarea "P672AU"
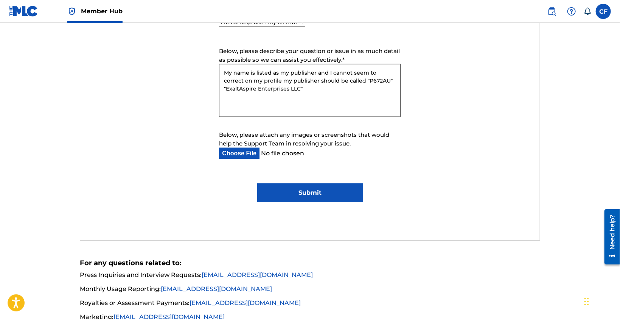
type textarea "My name is listed as my publisher and I cannot seem to correct on my profile my…"
click at [295, 187] on input "Submit" at bounding box center [310, 192] width 106 height 19
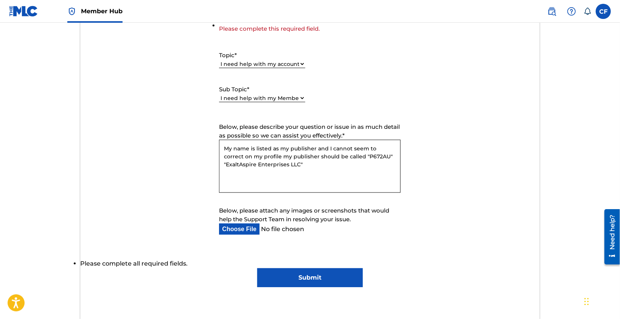
scroll to position [312, 0]
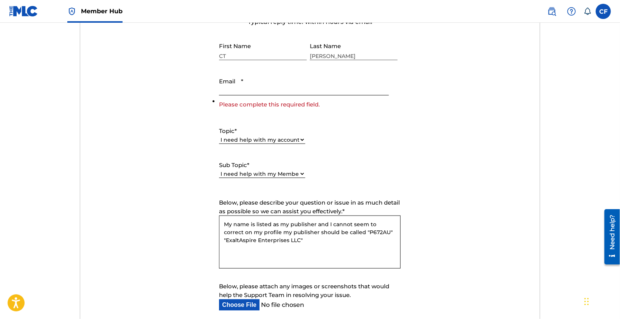
click at [307, 93] on input "Email *" at bounding box center [303, 85] width 169 height 22
type input "[EMAIL_ADDRESS][DOMAIN_NAME]"
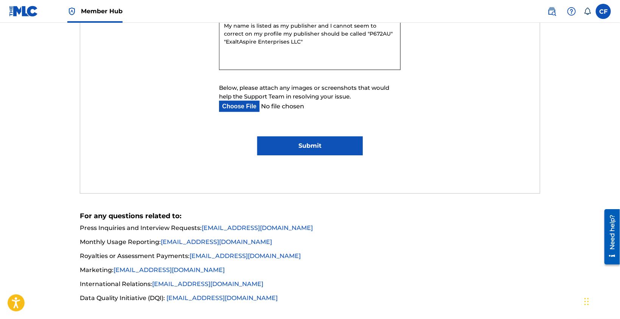
click at [319, 145] on input "Submit" at bounding box center [310, 145] width 106 height 19
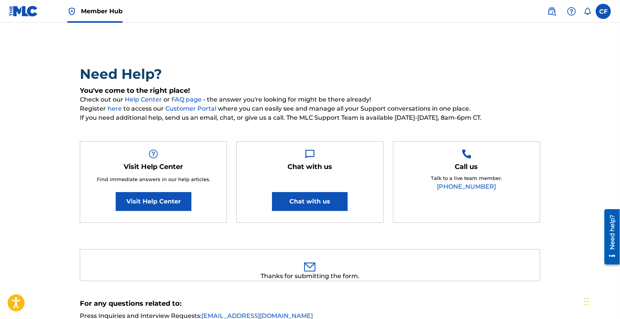
scroll to position [38, 0]
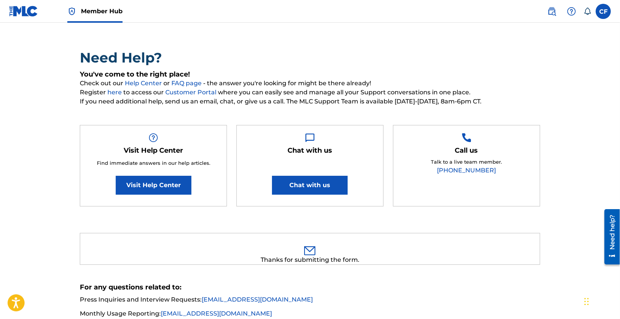
click at [371, 26] on div "Need Help? You've come to the right place! Check out our Help Center or FAQ pag…" at bounding box center [310, 189] width 530 height 370
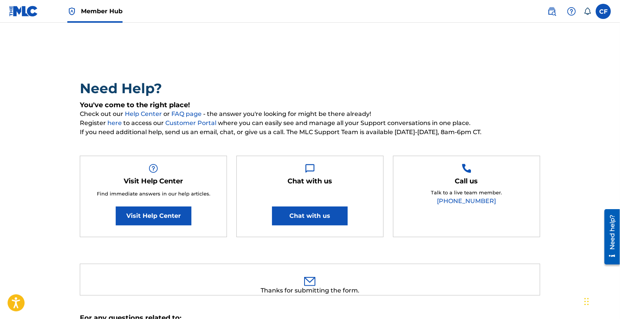
scroll to position [0, 0]
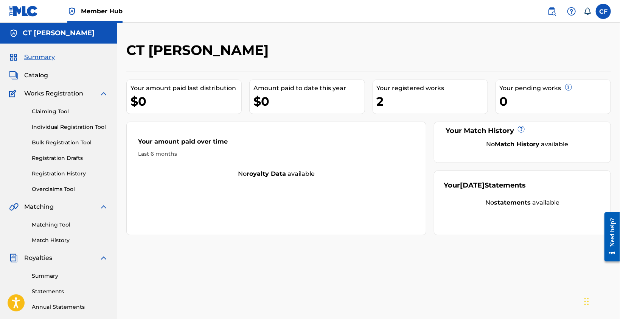
click at [297, 192] on div "Your amount paid over time Last 6 months No royalty data available" at bounding box center [276, 178] width 300 height 114
click at [78, 158] on link "Registration Drafts" at bounding box center [70, 158] width 76 height 8
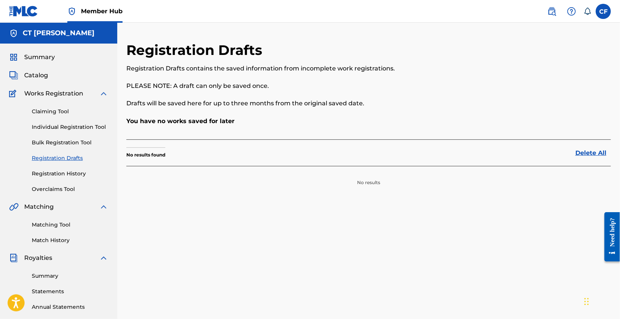
click at [77, 172] on link "Registration History" at bounding box center [70, 173] width 76 height 8
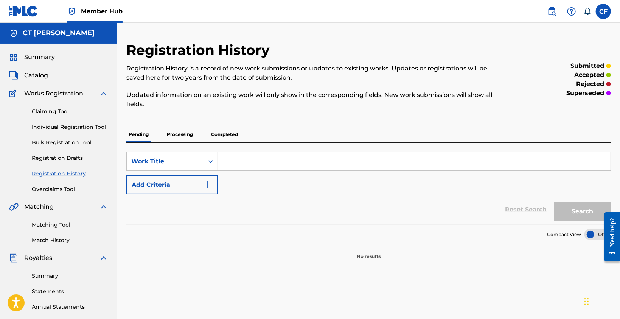
click at [220, 136] on p "Completed" at bounding box center [224, 134] width 31 height 16
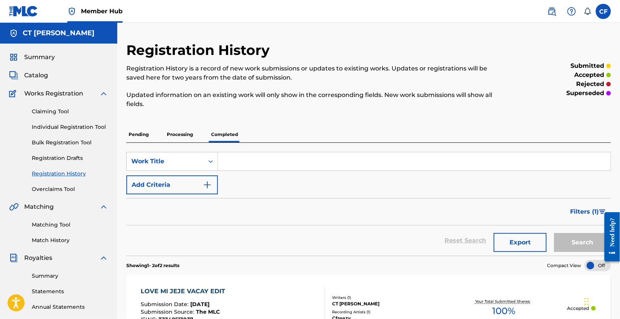
click at [191, 136] on p "Processing" at bounding box center [180, 134] width 31 height 16
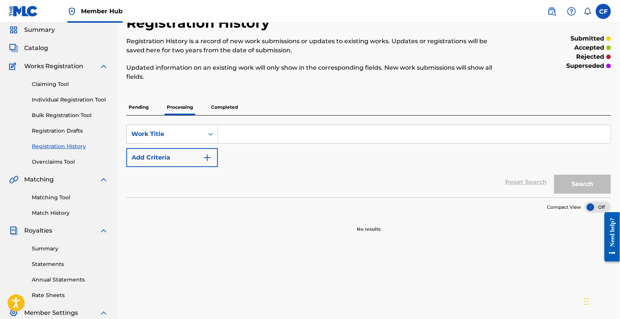
scroll to position [38, 0]
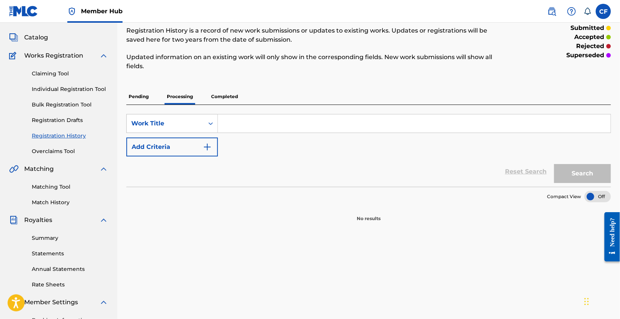
click at [141, 100] on p "Pending" at bounding box center [138, 97] width 25 height 16
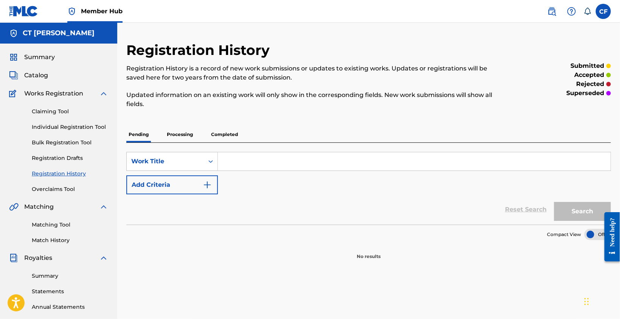
click at [144, 133] on p "Pending" at bounding box center [138, 134] width 25 height 16
click at [219, 134] on p "Completed" at bounding box center [224, 134] width 31 height 16
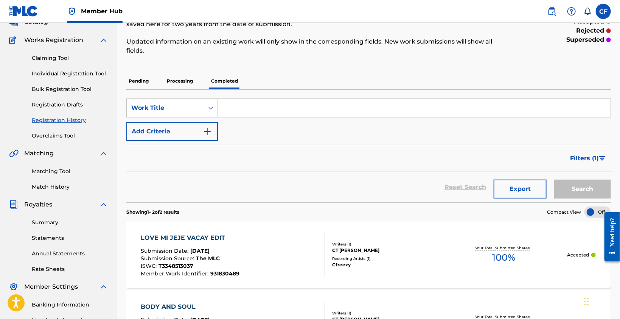
scroll to position [38, 0]
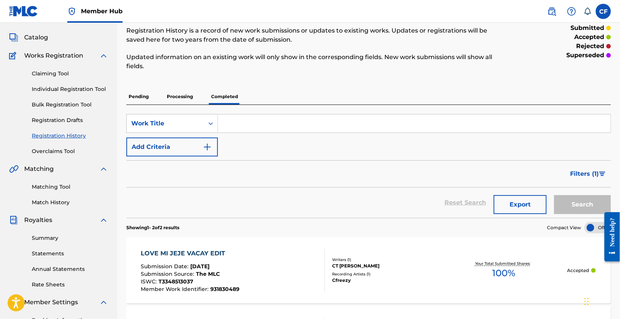
click at [183, 103] on p "Processing" at bounding box center [180, 97] width 31 height 16
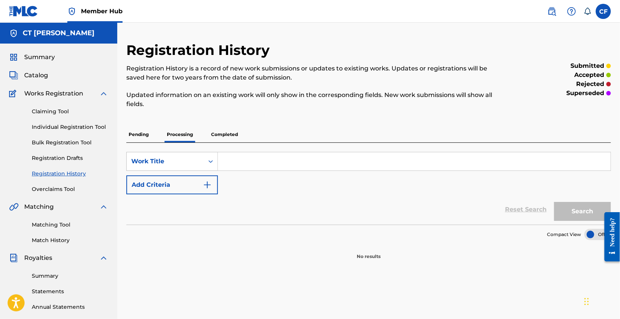
click at [146, 136] on p "Pending" at bounding box center [138, 134] width 25 height 16
click at [218, 129] on p "Completed" at bounding box center [224, 134] width 31 height 16
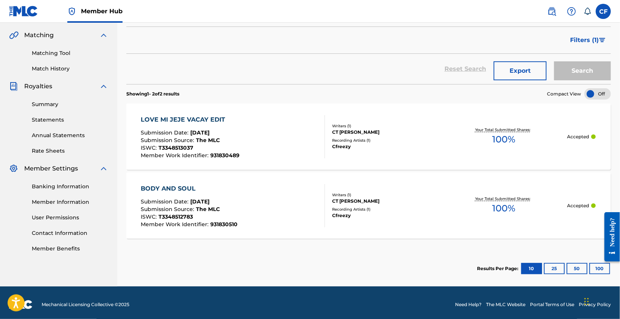
scroll to position [174, 0]
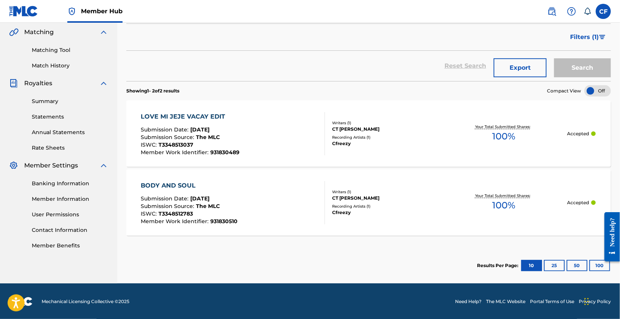
click at [601, 90] on div at bounding box center [598, 90] width 26 height 11
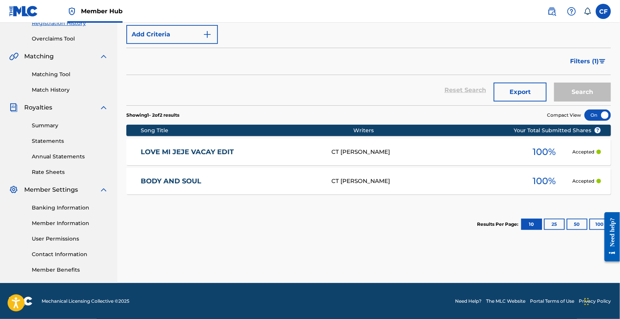
click at [592, 115] on div at bounding box center [598, 114] width 26 height 11
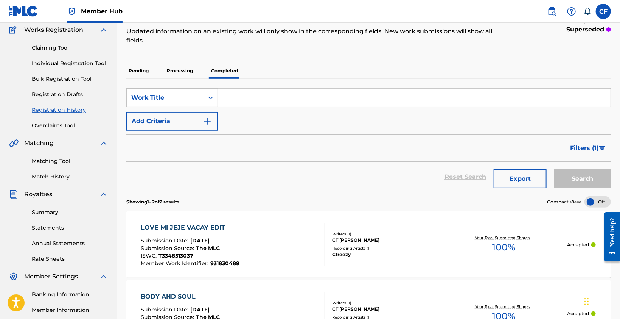
scroll to position [61, 0]
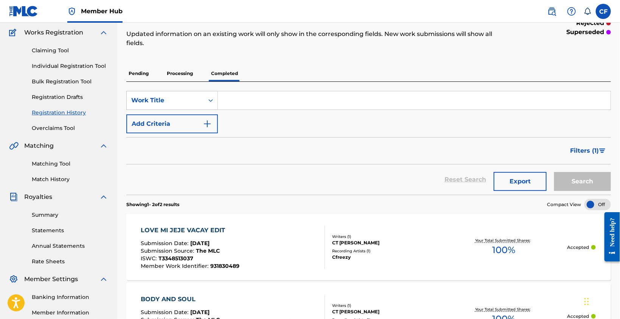
click at [177, 78] on p "Processing" at bounding box center [180, 73] width 31 height 16
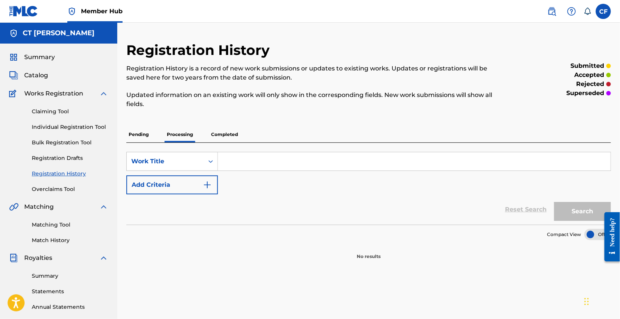
click at [324, 207] on div "Reset Search Search" at bounding box center [368, 209] width 485 height 30
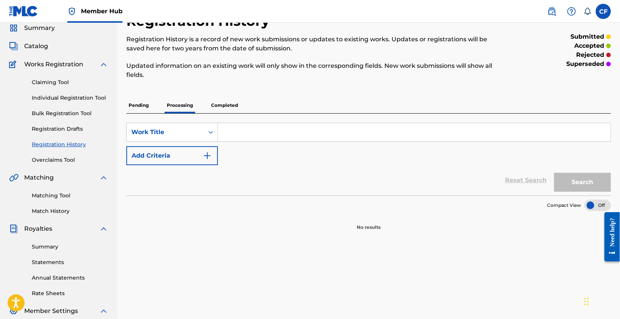
scroll to position [38, 0]
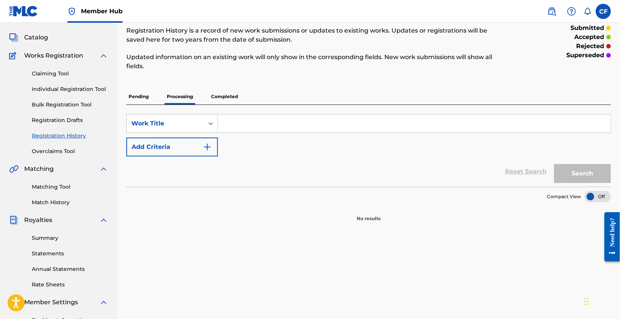
click at [249, 127] on input "Search Form" at bounding box center [414, 123] width 393 height 18
click at [227, 148] on div "SearchWithCriteria1cee86e3-b0cb-4034-b8e2-b3219df801ce Work Title Add Criteria" at bounding box center [368, 135] width 485 height 42
click at [63, 151] on link "Overclaims Tool" at bounding box center [70, 151] width 76 height 8
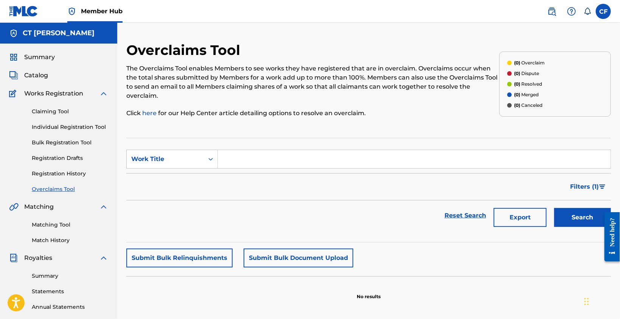
click at [61, 158] on link "Registration Drafts" at bounding box center [70, 158] width 76 height 8
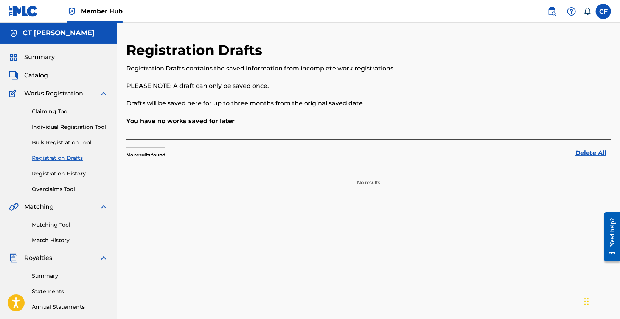
click at [59, 171] on link "Registration History" at bounding box center [70, 173] width 76 height 8
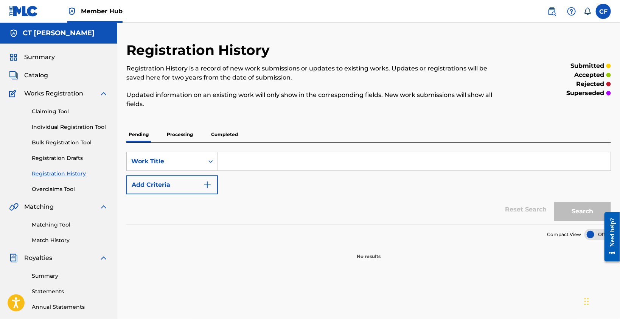
click at [179, 131] on p "Processing" at bounding box center [180, 134] width 31 height 16
click at [220, 132] on p "Completed" at bounding box center [224, 134] width 31 height 16
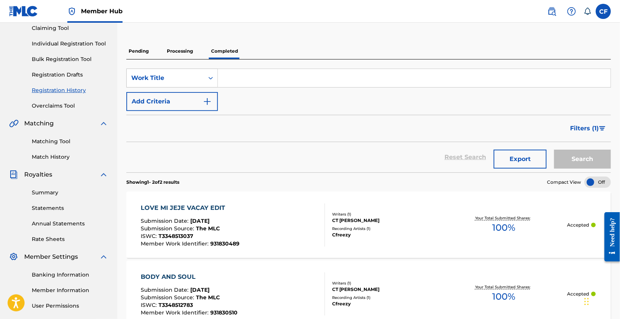
scroll to position [38, 0]
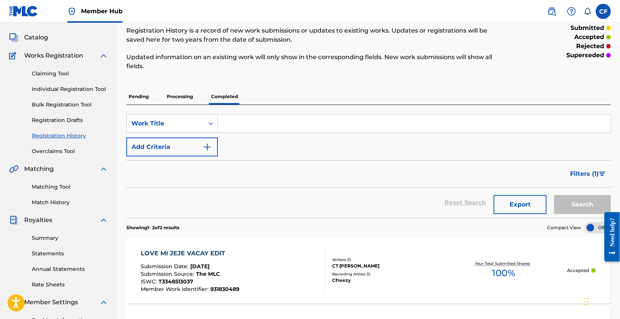
click at [75, 122] on link "Registration Drafts" at bounding box center [70, 120] width 76 height 8
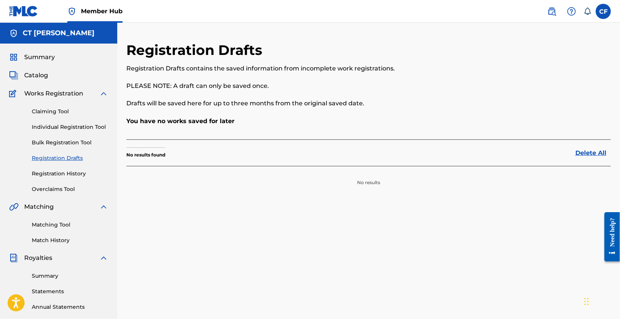
click at [76, 128] on link "Individual Registration Tool" at bounding box center [70, 127] width 76 height 8
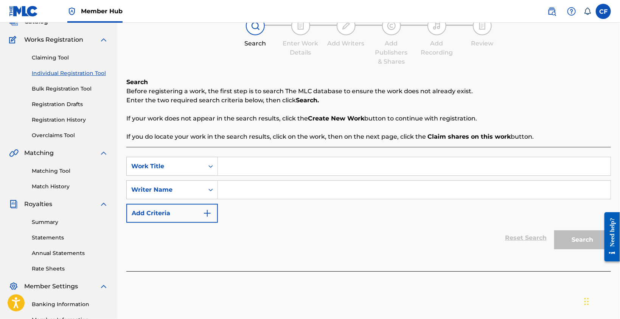
scroll to position [76, 0]
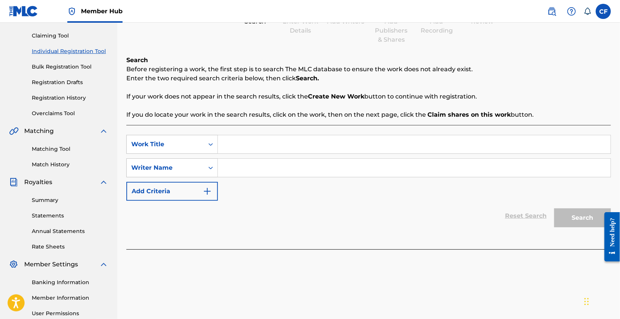
click at [256, 148] on input "Search Form" at bounding box center [414, 144] width 393 height 18
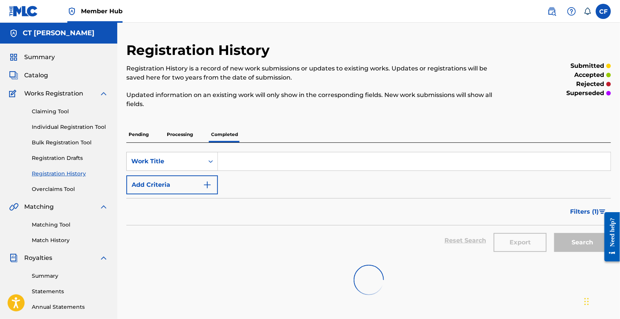
scroll to position [38, 0]
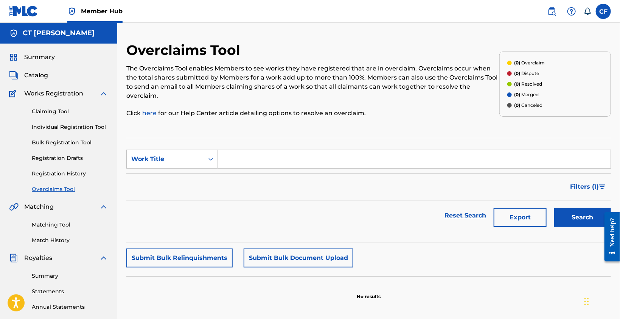
scroll to position [38, 0]
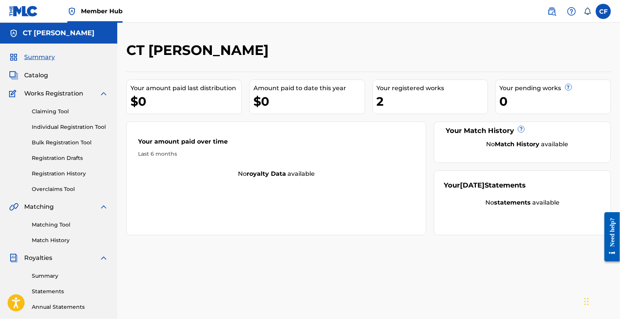
click at [61, 109] on link "Claiming Tool" at bounding box center [70, 111] width 76 height 8
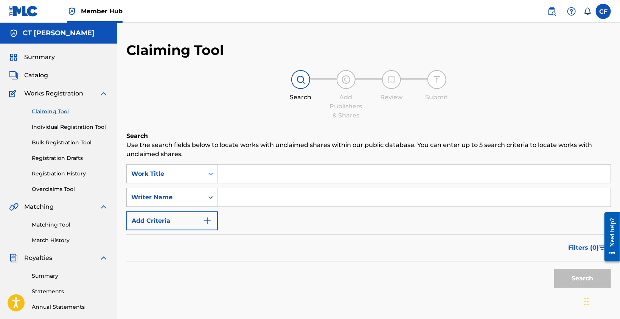
scroll to position [38, 0]
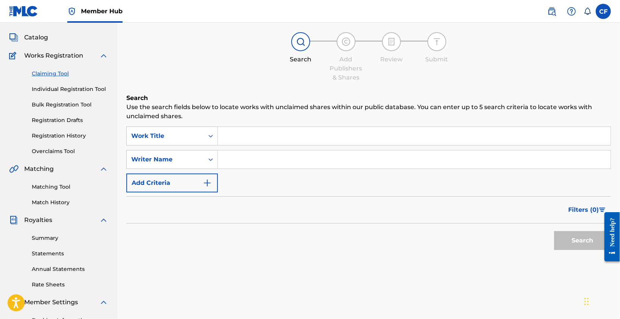
click at [55, 92] on link "Individual Registration Tool" at bounding box center [70, 89] width 76 height 8
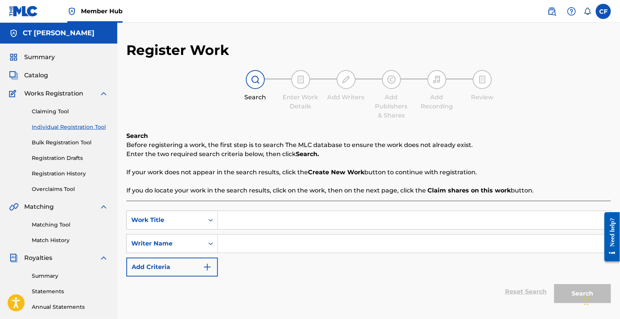
scroll to position [114, 0]
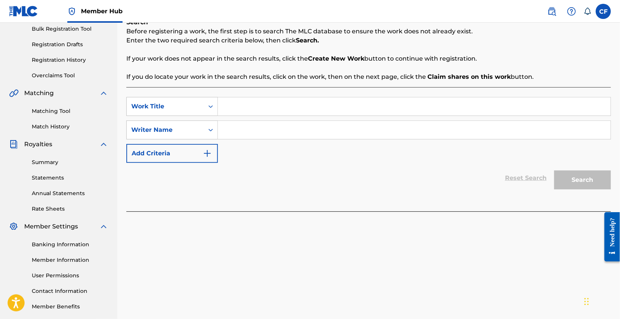
click at [261, 98] on input "Search Form" at bounding box center [414, 106] width 393 height 18
drag, startPoint x: 325, startPoint y: 171, endPoint x: 319, endPoint y: 173, distance: 6.2
click at [319, 173] on div "Reset Search Search" at bounding box center [368, 178] width 485 height 30
click at [234, 181] on div "Reset Search Search" at bounding box center [368, 178] width 485 height 30
click at [242, 105] on input "Search Form" at bounding box center [414, 106] width 393 height 18
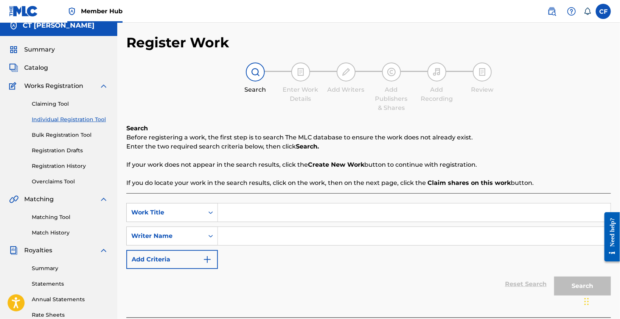
scroll to position [0, 0]
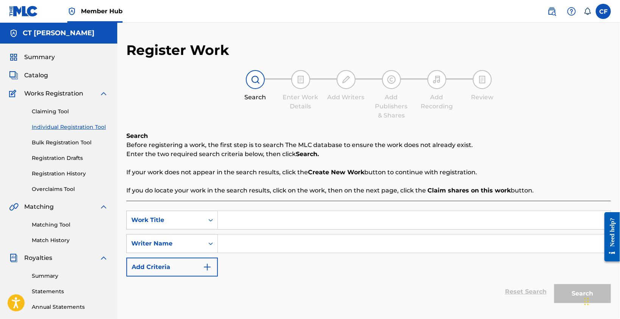
click at [60, 170] on link "Registration History" at bounding box center [70, 173] width 76 height 8
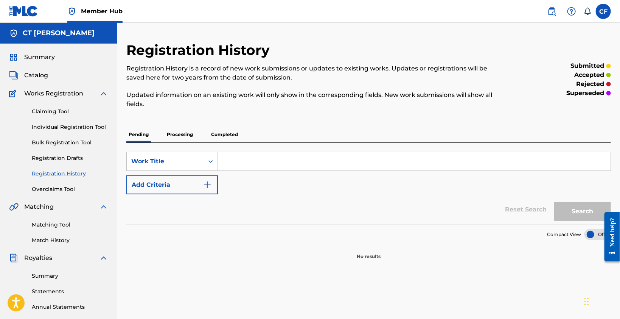
click at [193, 134] on p "Processing" at bounding box center [180, 134] width 31 height 16
click at [219, 132] on p "Completed" at bounding box center [224, 134] width 31 height 16
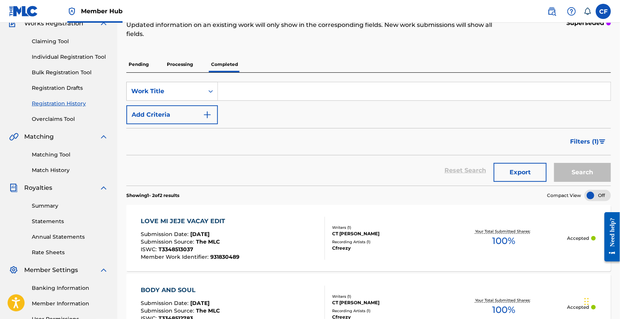
scroll to position [151, 0]
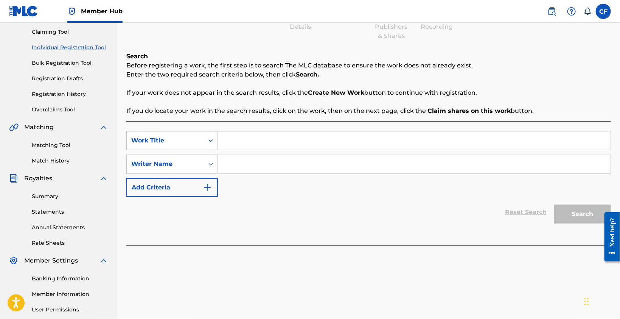
scroll to position [76, 0]
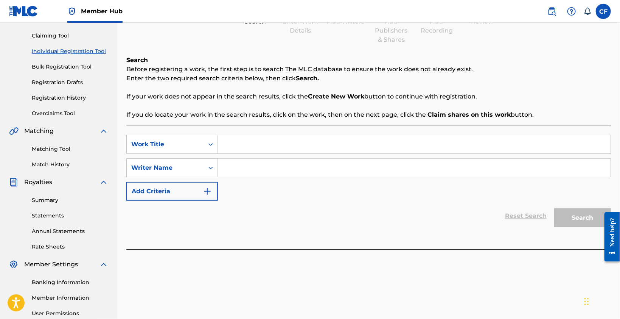
click at [247, 134] on div "SearchWithCriteriabcfc3df5-e776-4958-97d8-051eee624f97 Work Title SearchWithCri…" at bounding box center [368, 187] width 485 height 124
click at [246, 145] on input "Search Form" at bounding box center [414, 144] width 393 height 18
paste input "Vacay Bae (Lagos Remix)"
type input "Vacay Bae (Lagos Remix)"
click at [294, 187] on div "SearchWithCriteriabcfc3df5-e776-4958-97d8-051eee624f97 Work Title Vacay Bae (La…" at bounding box center [368, 168] width 485 height 66
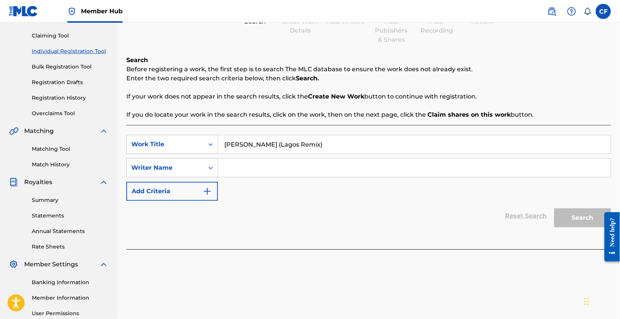
click at [411, 171] on input "Search Form" at bounding box center [414, 168] width 393 height 18
click at [399, 143] on input "Vacay Bae (Lagos Remix)" at bounding box center [414, 144] width 393 height 18
click at [383, 163] on input "Search Form" at bounding box center [414, 168] width 393 height 18
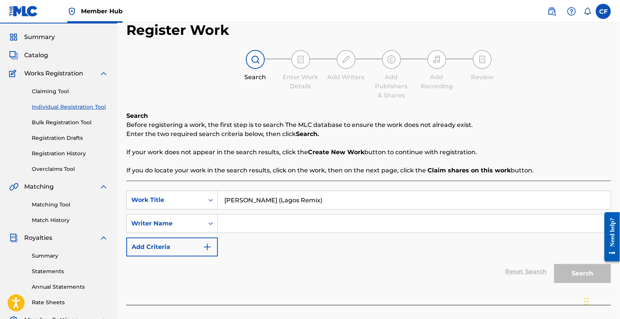
scroll to position [0, 0]
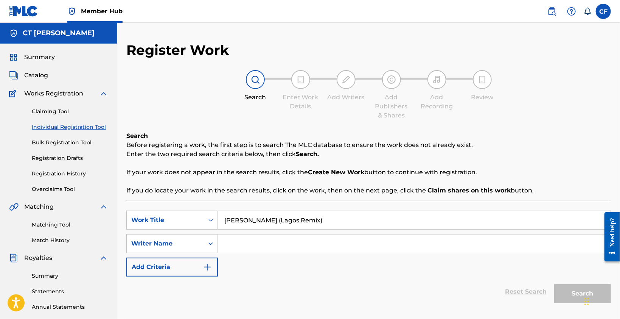
click at [66, 96] on span "Works Registration" at bounding box center [53, 93] width 59 height 9
click at [61, 111] on link "Claiming Tool" at bounding box center [70, 111] width 76 height 8
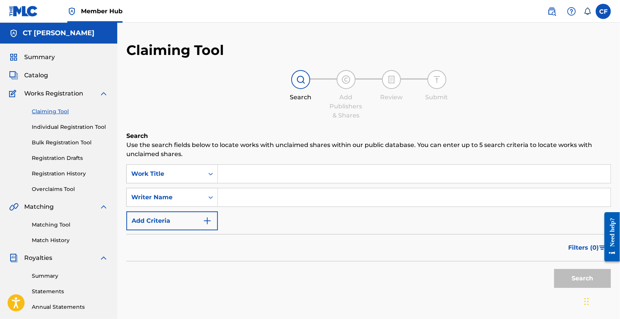
click at [62, 109] on link "Claiming Tool" at bounding box center [70, 111] width 76 height 8
click at [66, 128] on link "Individual Registration Tool" at bounding box center [70, 127] width 76 height 8
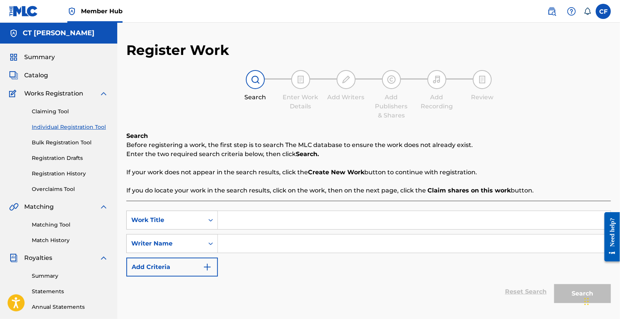
click at [61, 143] on link "Bulk Registration Tool" at bounding box center [70, 142] width 76 height 8
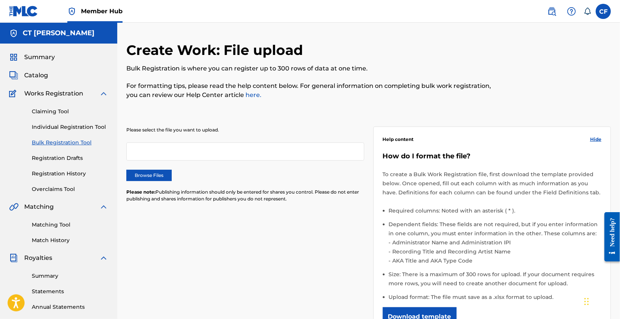
click at [59, 108] on link "Claiming Tool" at bounding box center [70, 111] width 76 height 8
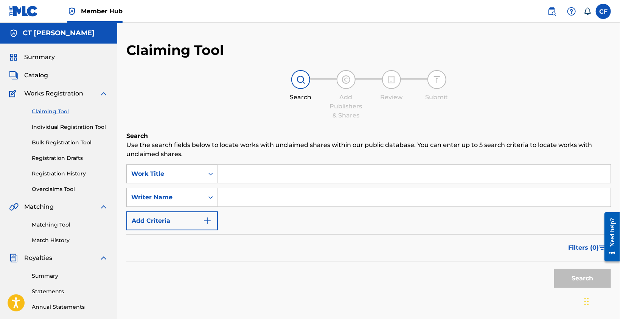
click at [64, 124] on link "Individual Registration Tool" at bounding box center [70, 127] width 76 height 8
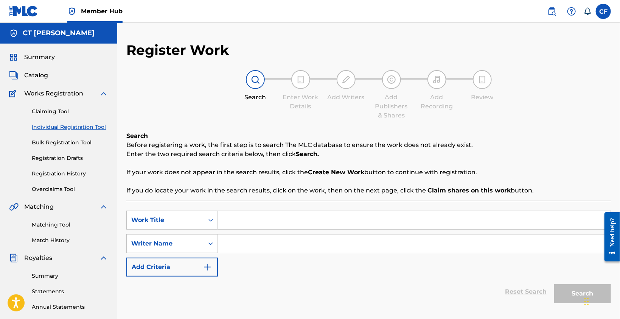
click at [246, 214] on input "Search Form" at bounding box center [414, 220] width 393 height 18
paste input "Vacay Bae (Lagos Remix)"
type input "Vacay Bae (Lagos Remix)"
click at [354, 270] on div "SearchWithCriteriabcfc3df5-e776-4958-97d8-051eee624f97 Work Title Vacay Bae (La…" at bounding box center [368, 243] width 485 height 66
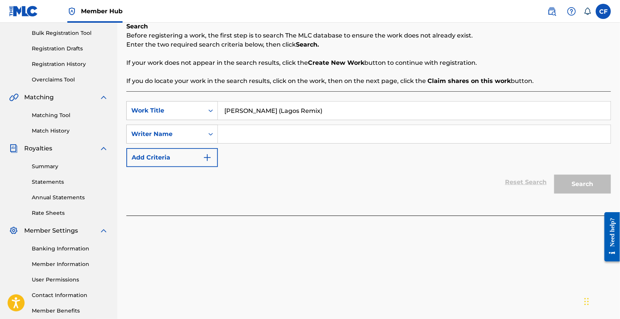
scroll to position [114, 0]
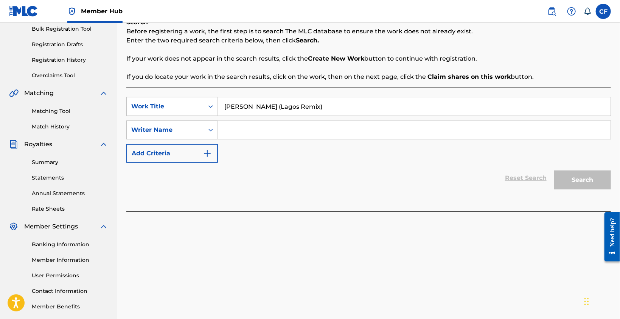
click at [232, 137] on input "Search Form" at bounding box center [414, 130] width 393 height 18
click at [327, 185] on div "Reset Search Search" at bounding box center [368, 178] width 485 height 30
click at [321, 179] on div "Reset Search Search" at bounding box center [368, 178] width 485 height 30
click at [164, 151] on button "Add Criteria" at bounding box center [172, 153] width 92 height 19
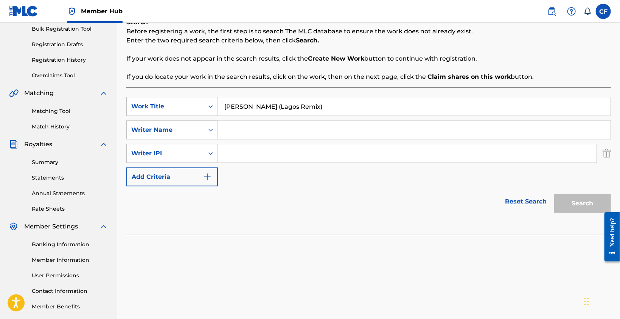
click at [268, 150] on input "Search Form" at bounding box center [407, 153] width 379 height 18
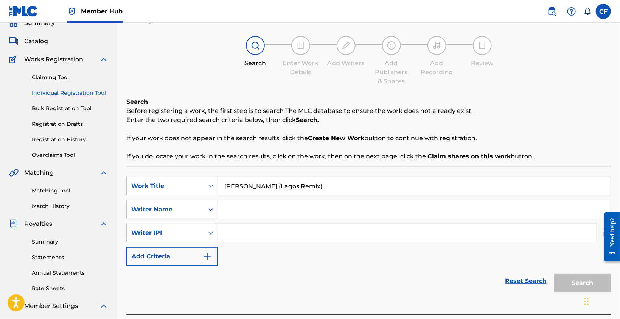
scroll to position [76, 0]
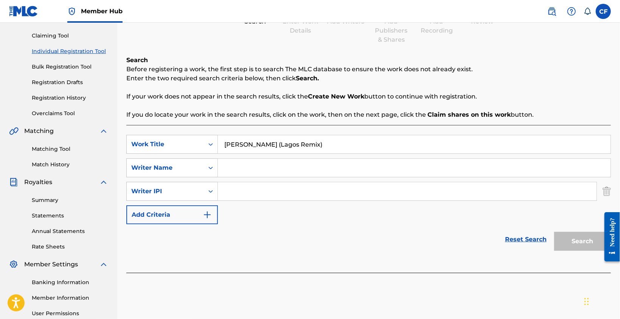
click at [532, 242] on link "Reset Search" at bounding box center [525, 239] width 49 height 17
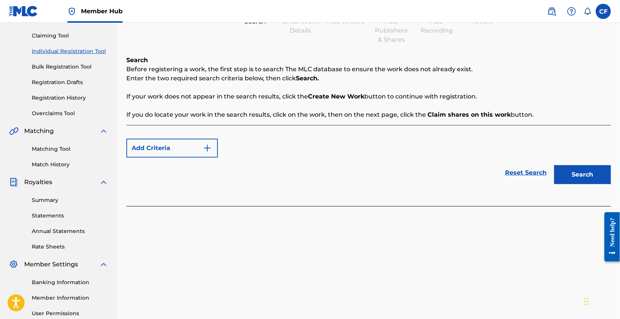
click at [532, 242] on div "Register Work Search Enter Work Details Add Writers Add Publishers & Shares Add…" at bounding box center [368, 161] width 503 height 391
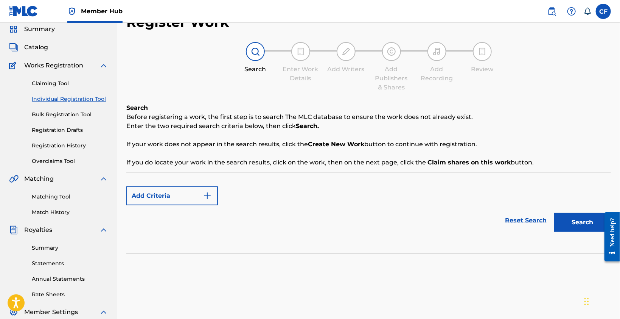
scroll to position [0, 0]
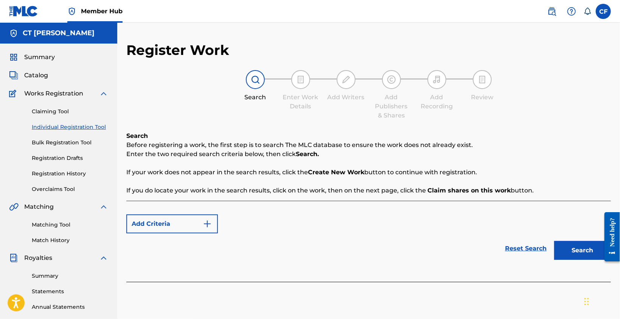
click at [72, 142] on link "Bulk Registration Tool" at bounding box center [70, 142] width 76 height 8
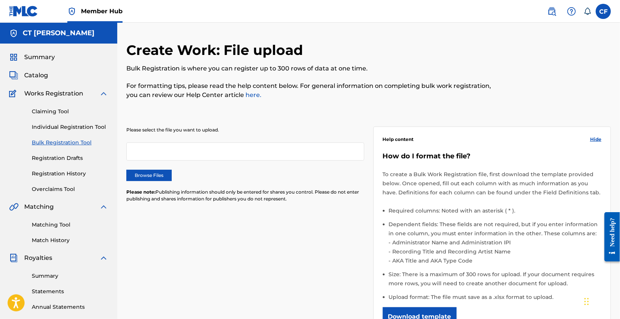
click at [62, 158] on link "Registration Drafts" at bounding box center [70, 158] width 76 height 8
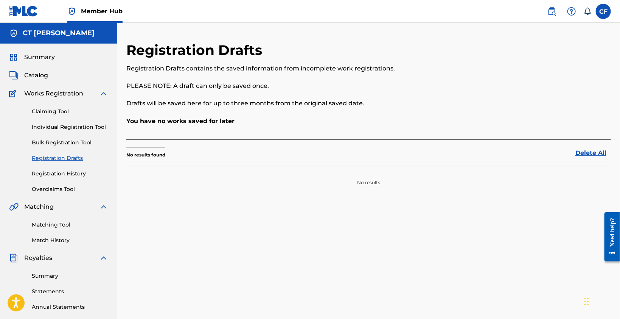
click at [62, 174] on link "Registration History" at bounding box center [70, 173] width 76 height 8
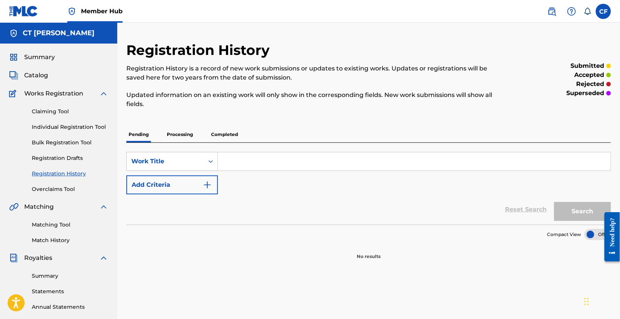
click at [59, 190] on link "Overclaims Tool" at bounding box center [70, 189] width 76 height 8
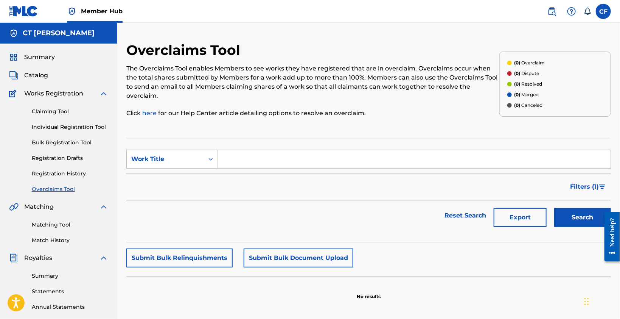
click at [59, 114] on link "Claiming Tool" at bounding box center [70, 111] width 76 height 8
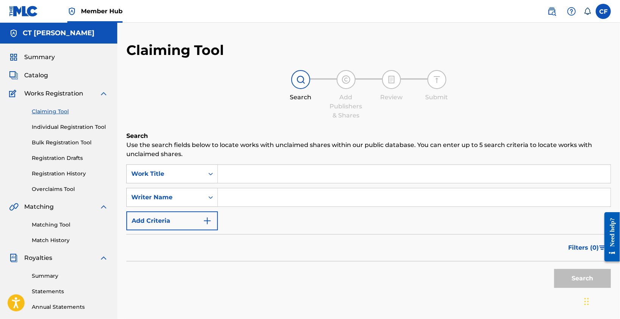
click at [48, 78] on div "Catalog" at bounding box center [58, 75] width 99 height 9
click at [44, 77] on span "Catalog" at bounding box center [36, 75] width 24 height 9
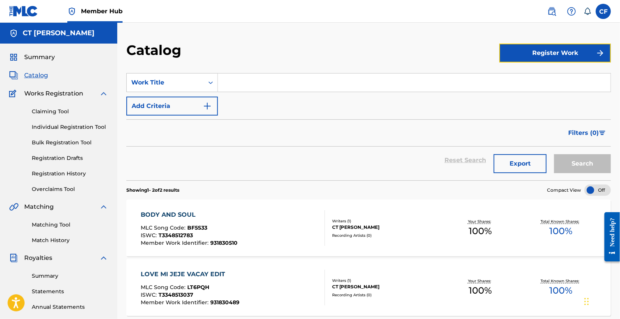
click at [549, 49] on button "Register Work" at bounding box center [555, 53] width 112 height 19
click at [532, 81] on link "Individual" at bounding box center [555, 77] width 112 height 18
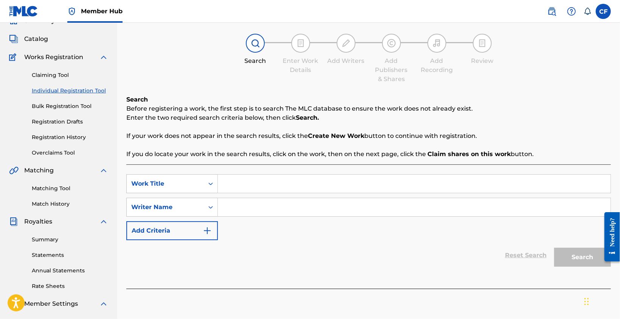
scroll to position [76, 0]
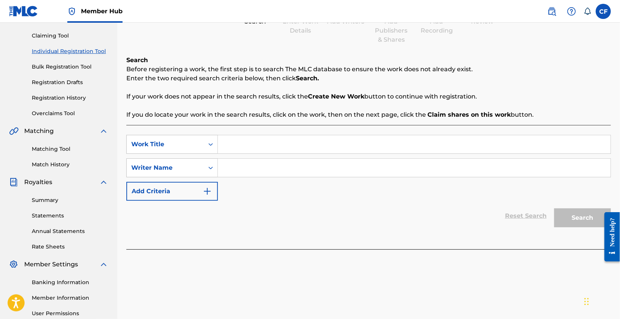
click at [237, 141] on input "Search Form" at bounding box center [414, 144] width 393 height 18
paste input "Vacay Bae (Lagos Remix)"
type input "Vacay Bae (Lagos Remix)"
click at [263, 168] on input "Search Form" at bounding box center [414, 168] width 393 height 18
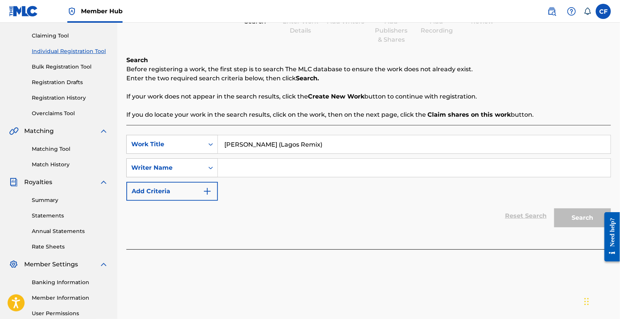
click at [263, 168] on input "Search Form" at bounding box center [414, 168] width 393 height 18
paste input "1302934676"
type input "1302934676"
click at [586, 213] on button "Search" at bounding box center [582, 217] width 57 height 19
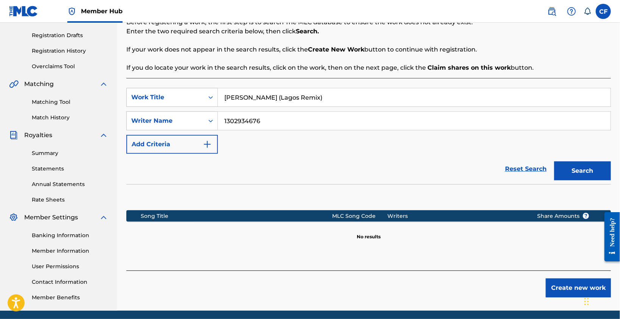
scroll to position [150, 0]
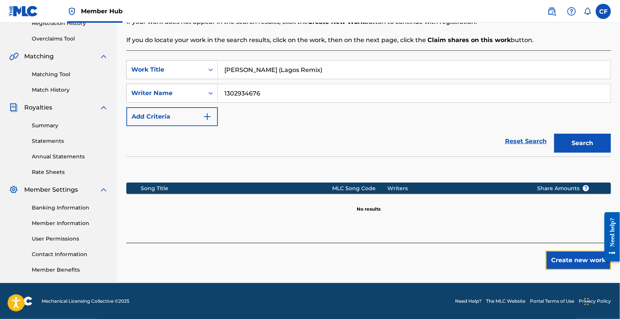
click at [571, 258] on button "Create new work" at bounding box center [578, 259] width 65 height 19
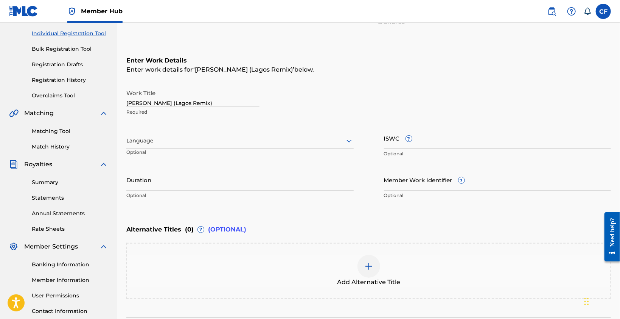
scroll to position [112, 0]
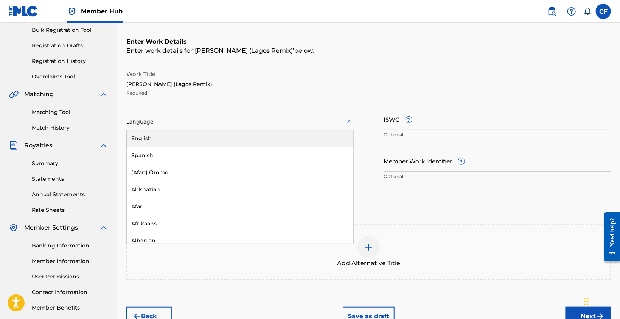
click at [213, 120] on div at bounding box center [239, 121] width 227 height 9
click at [200, 132] on div "English" at bounding box center [240, 138] width 227 height 17
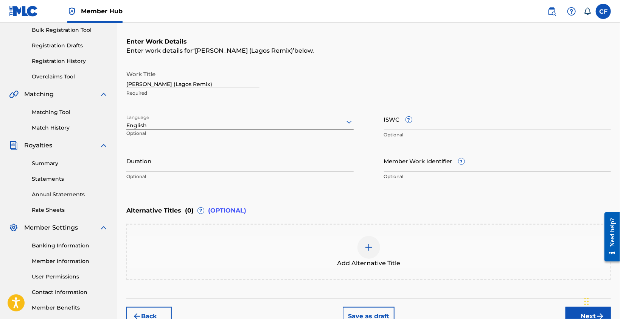
click at [446, 122] on input "ISWC ?" at bounding box center [497, 119] width 227 height 22
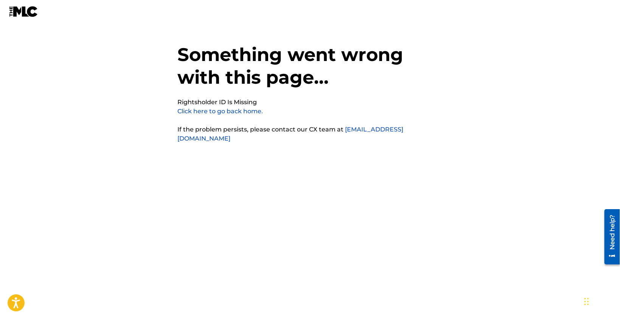
click at [251, 67] on h1 "Something went wrong with this page..." at bounding box center [310, 70] width 265 height 54
